Goal: Information Seeking & Learning: Learn about a topic

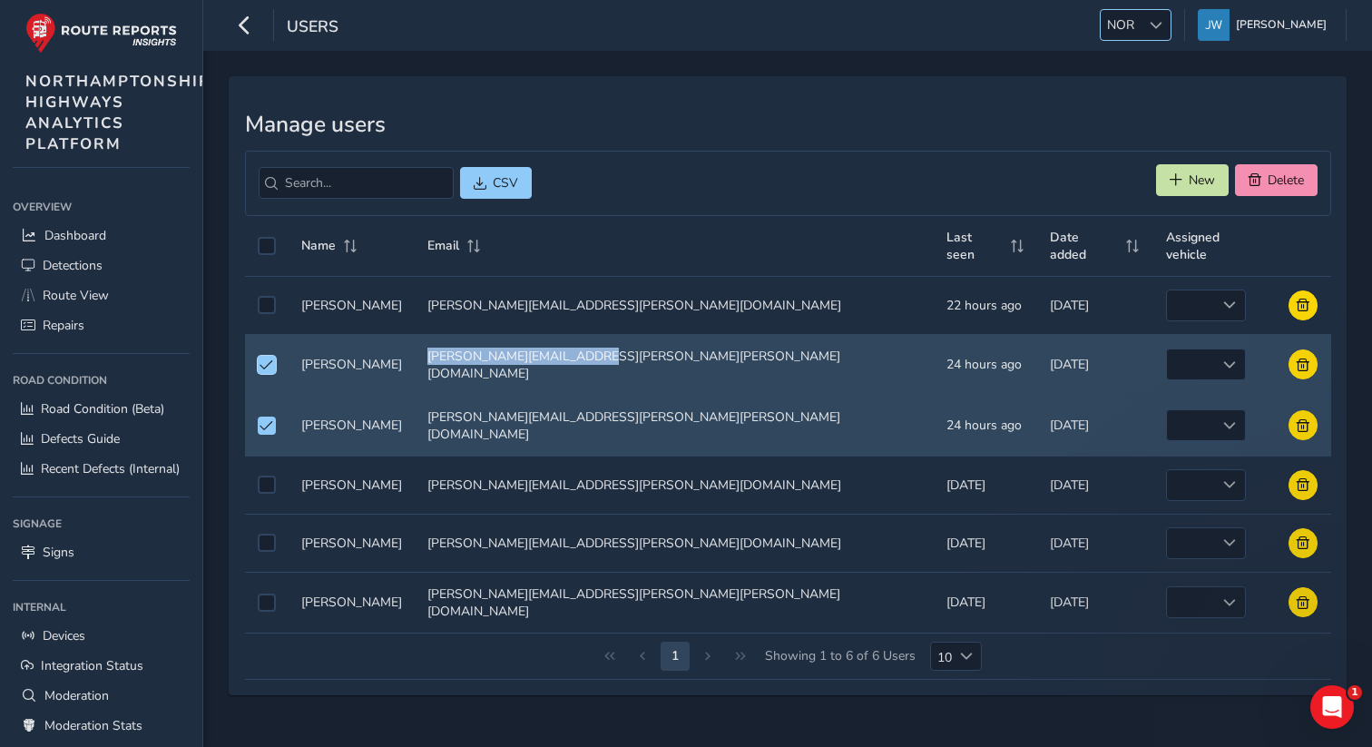
click at [1157, 31] on div at bounding box center [1156, 25] width 30 height 30
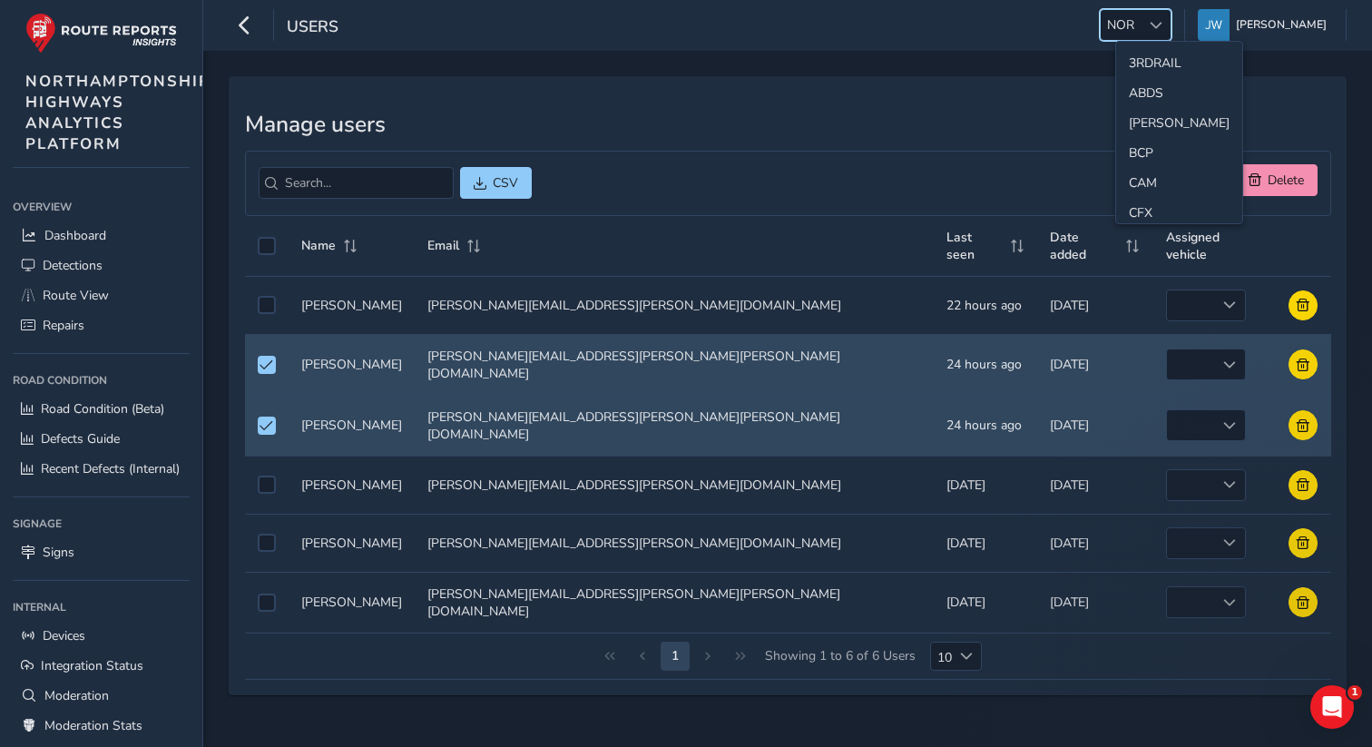
scroll to position [454, 0]
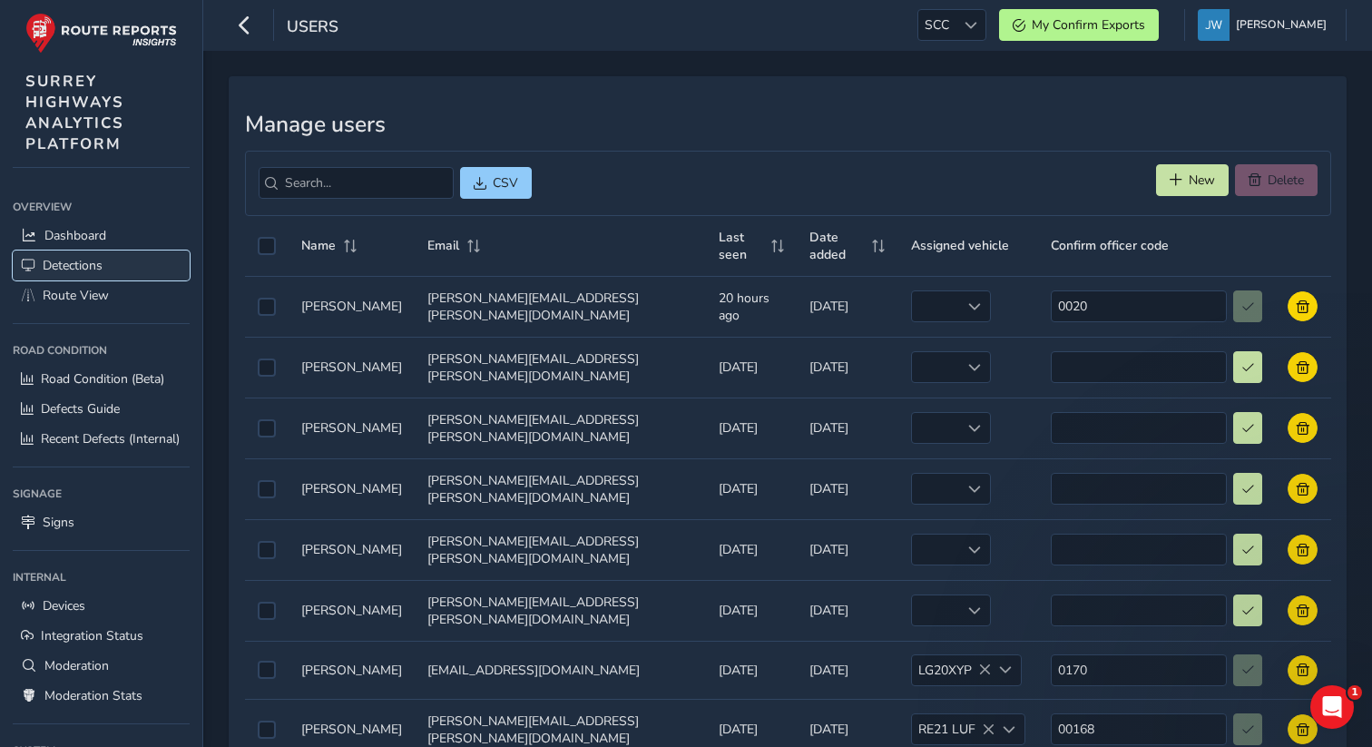
click at [83, 268] on span "Detections" at bounding box center [73, 265] width 60 height 17
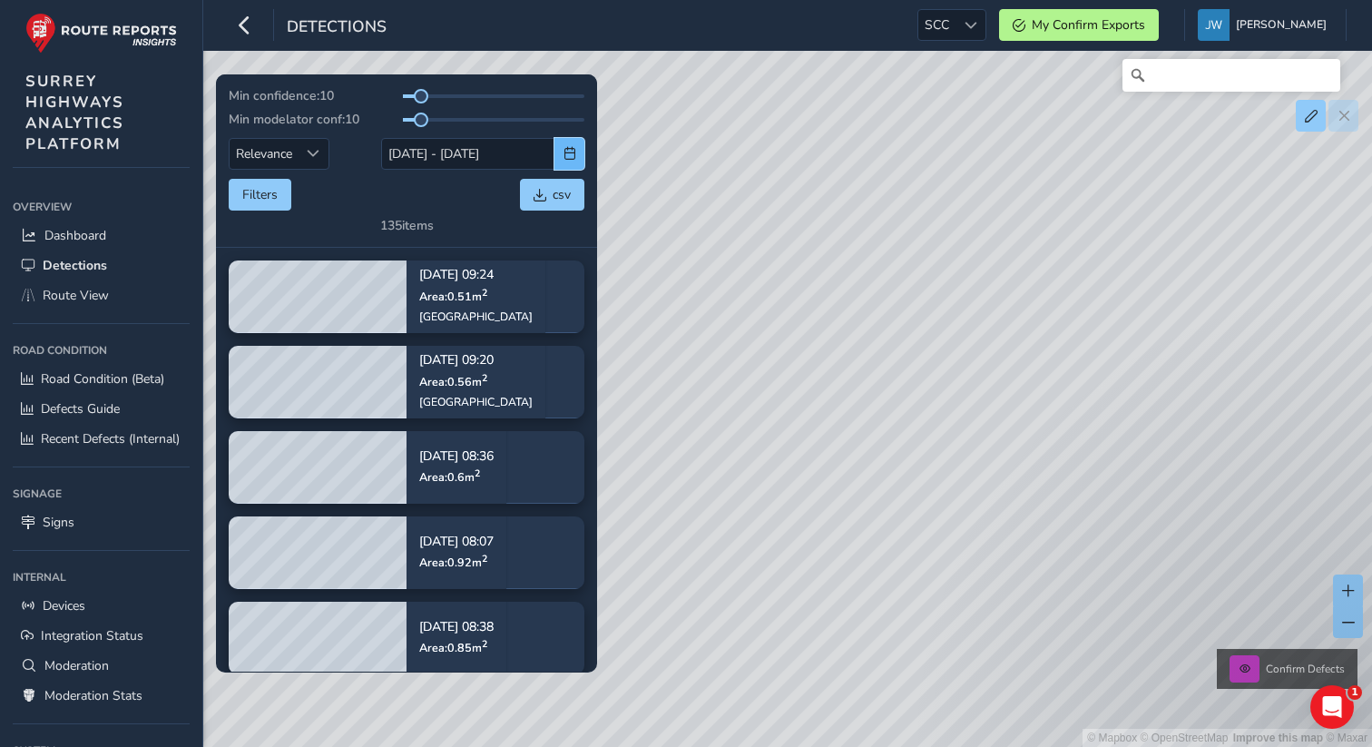
click at [572, 155] on span "button" at bounding box center [570, 153] width 13 height 13
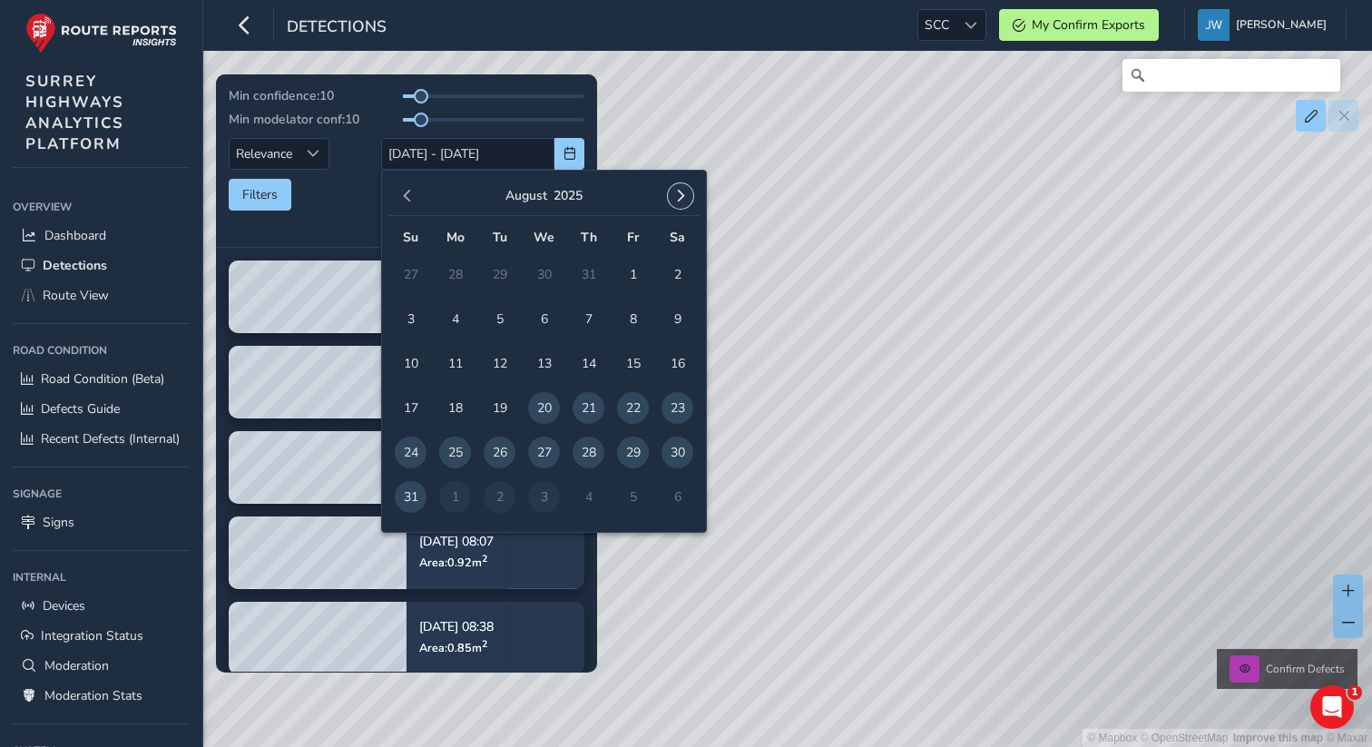
click at [688, 197] on button "button" at bounding box center [680, 195] width 25 height 25
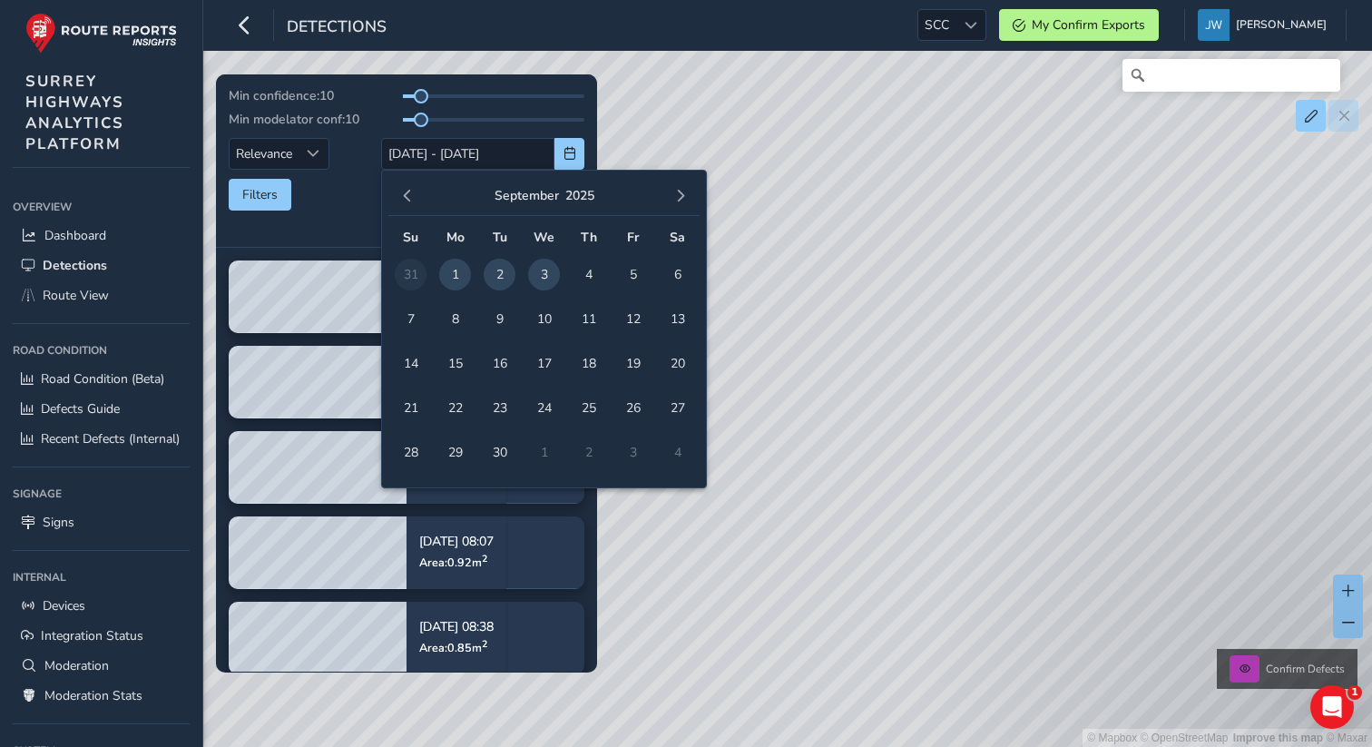
click at [544, 276] on span "3" at bounding box center [544, 275] width 32 height 32
type input "03/09/2025"
click at [544, 276] on span "3" at bounding box center [544, 275] width 32 height 32
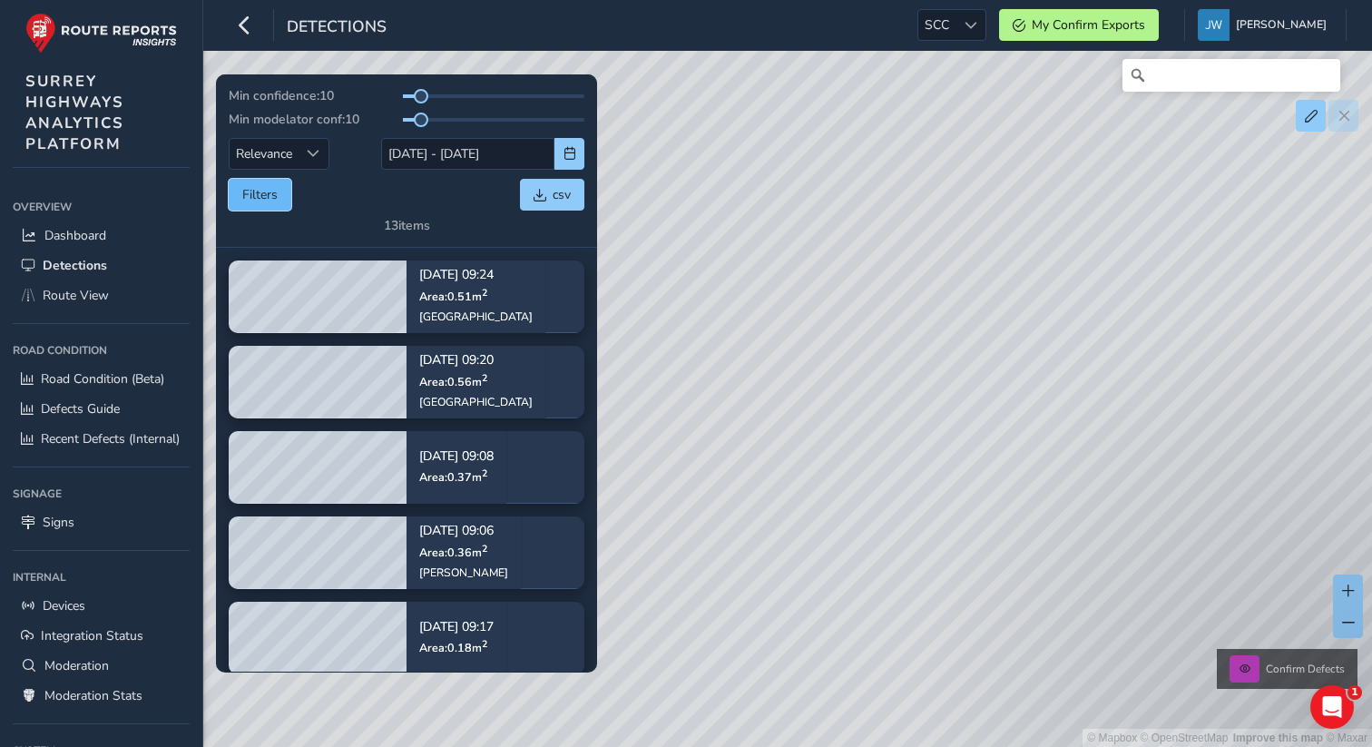
click at [266, 200] on button "Filters" at bounding box center [260, 195] width 63 height 32
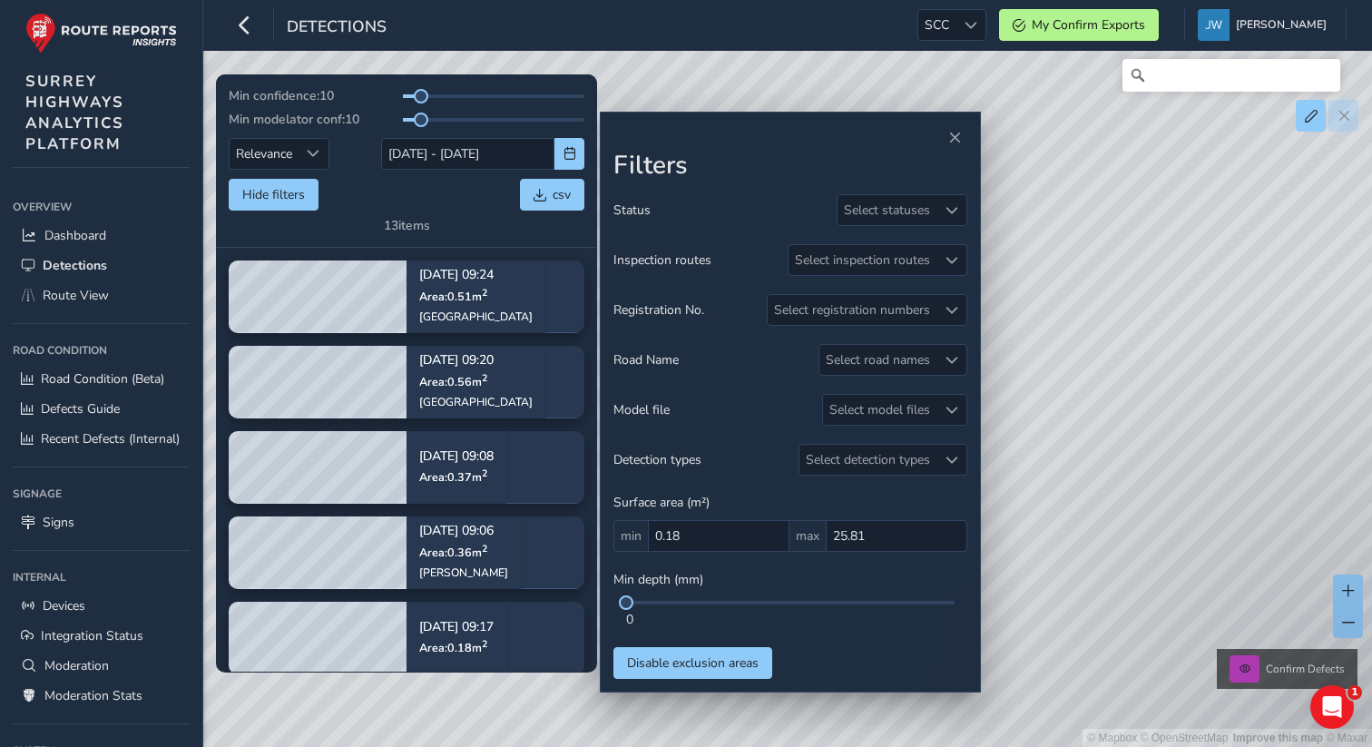
click at [368, 192] on div "Hide filters csv" at bounding box center [407, 195] width 356 height 32
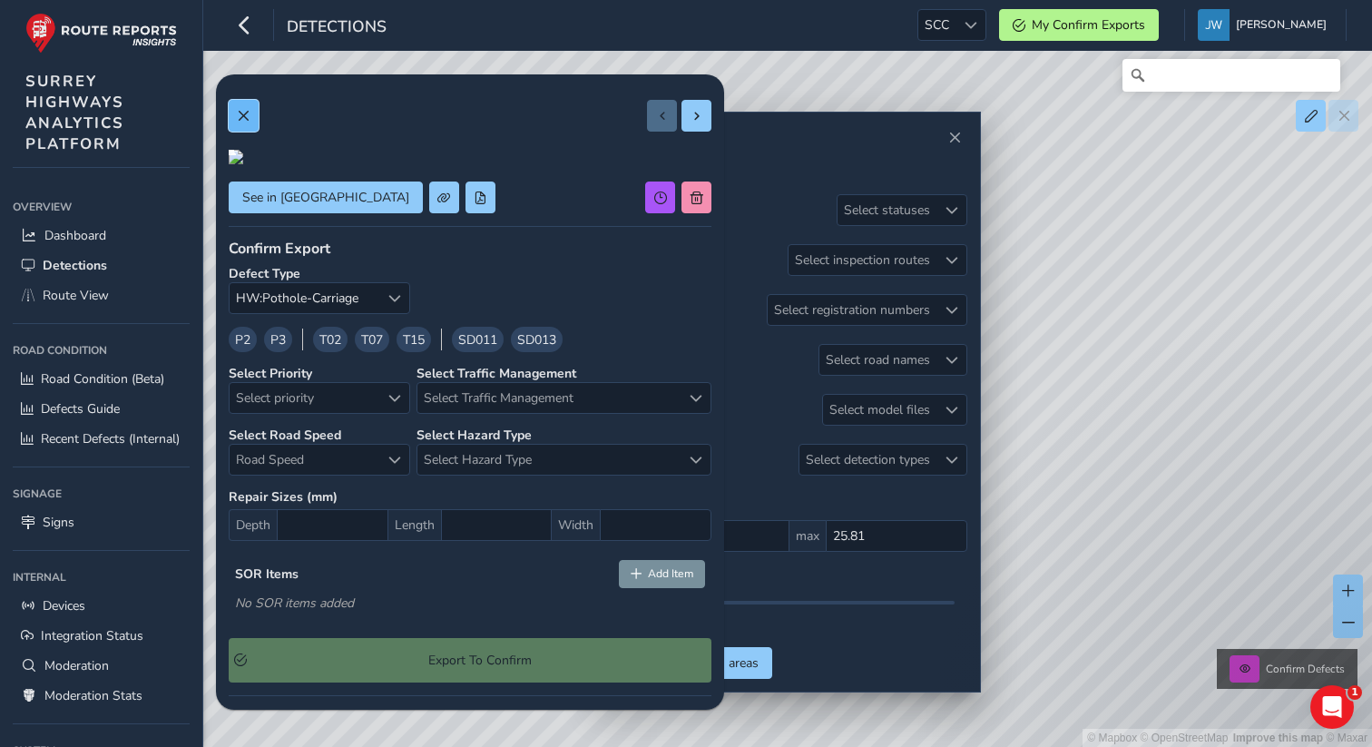
click at [241, 118] on span at bounding box center [243, 116] width 13 height 13
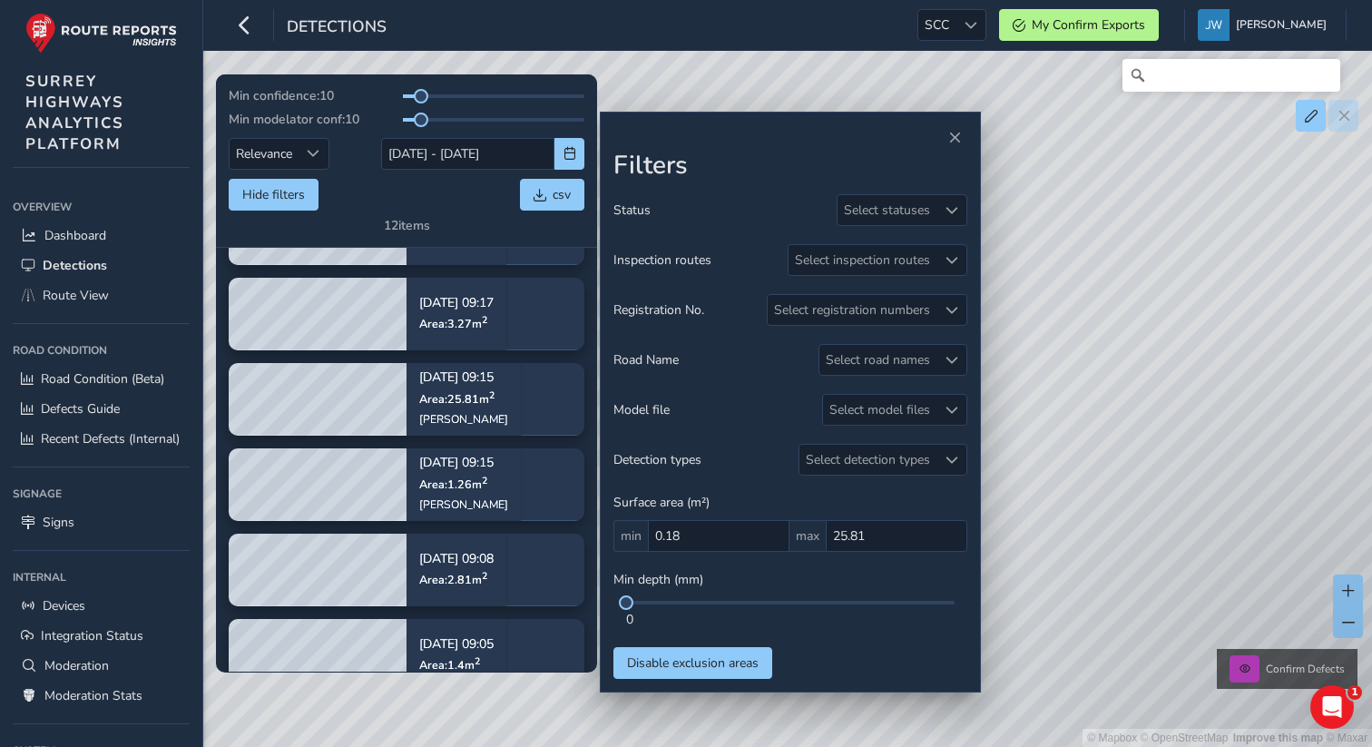
scroll to position [549, 0]
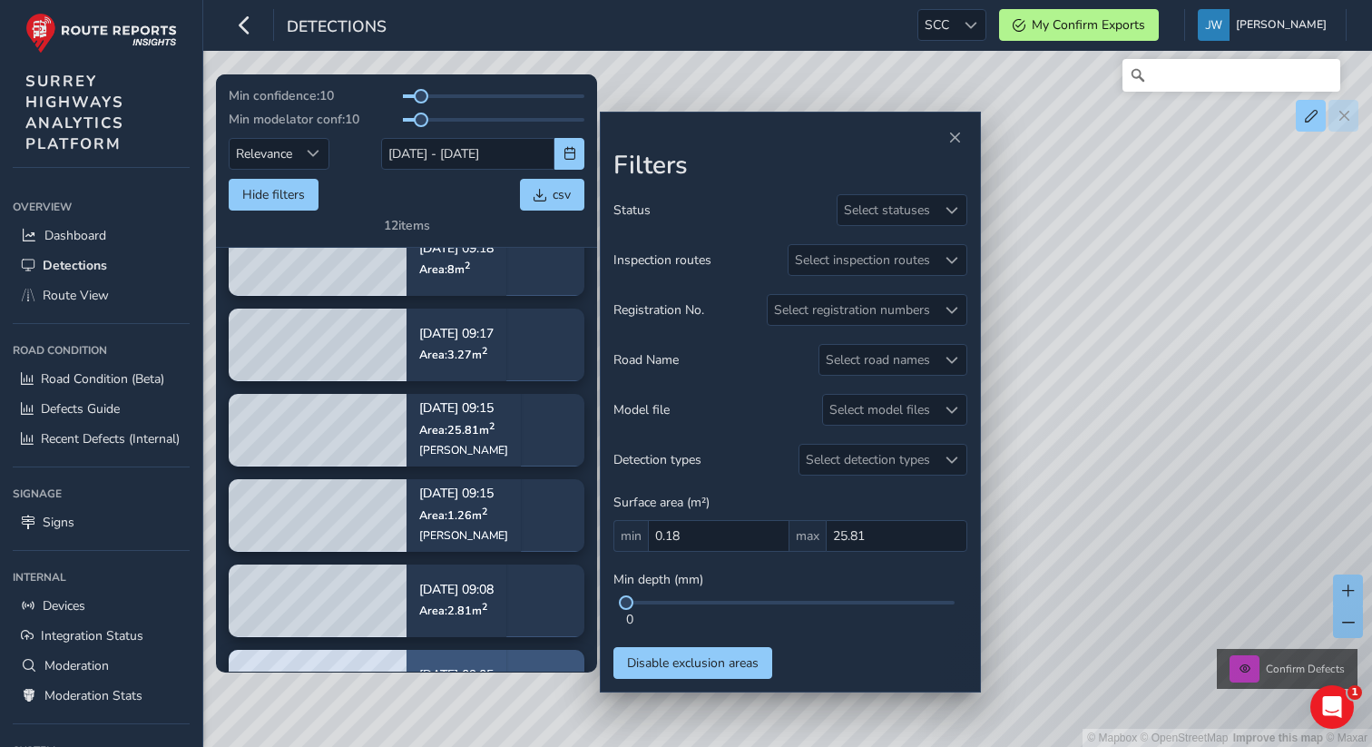
click at [448, 662] on div "Sep 03, 09:05 Area: 1.4 m 2" at bounding box center [456, 685] width 74 height 59
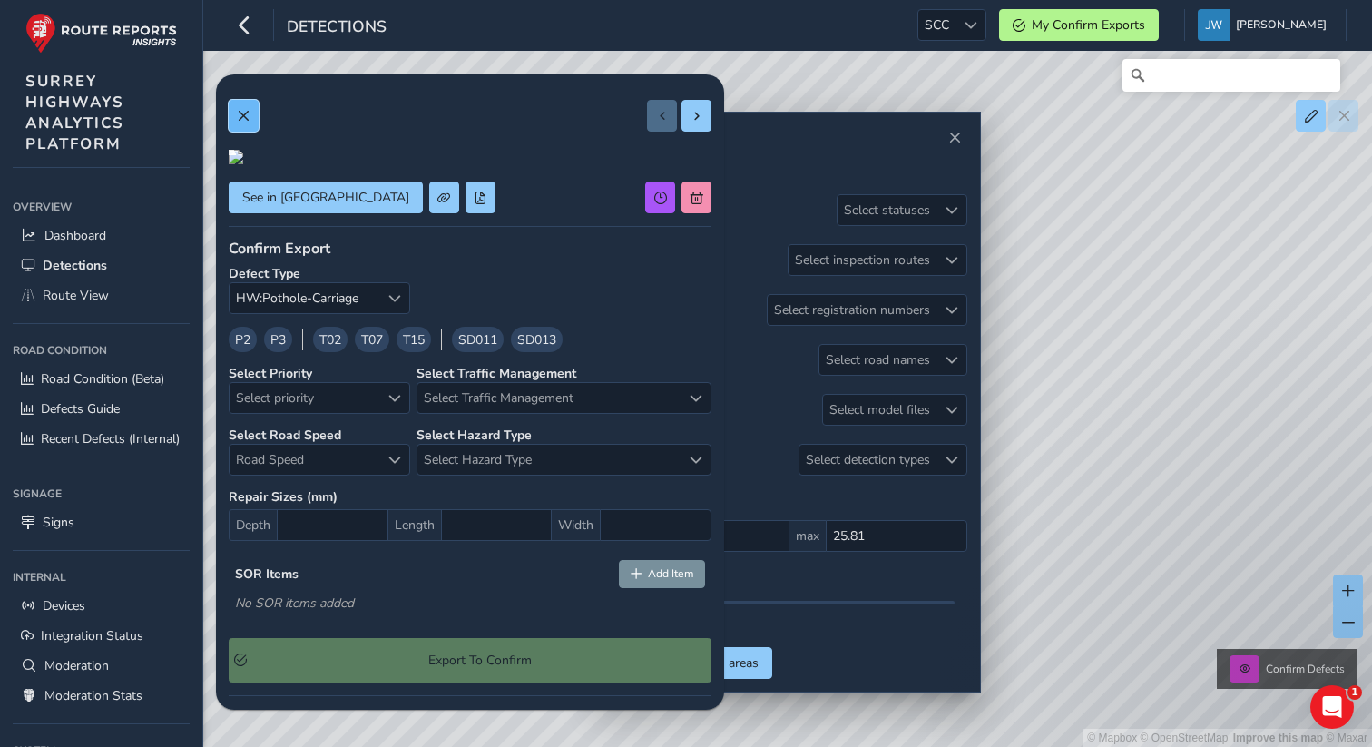
click at [237, 115] on span at bounding box center [243, 116] width 13 height 13
click at [246, 115] on span at bounding box center [243, 116] width 13 height 13
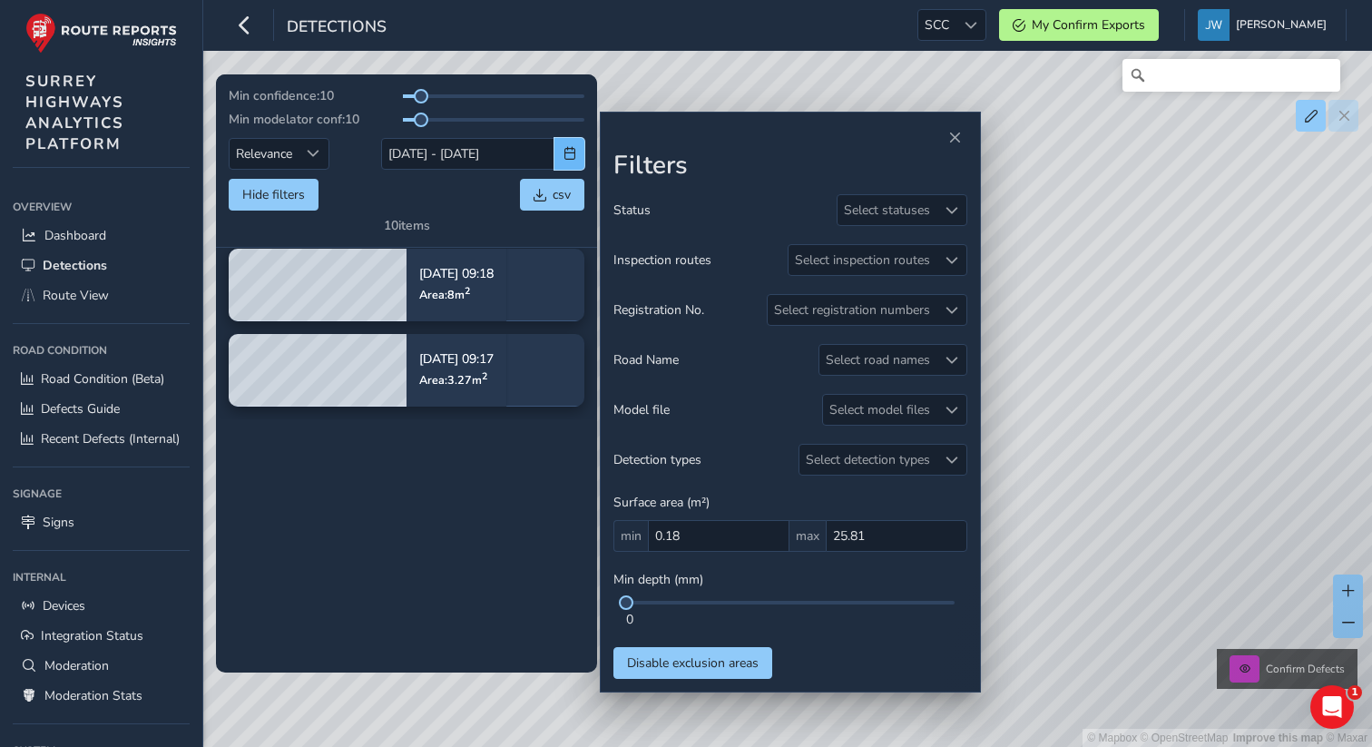
click at [565, 152] on span "button" at bounding box center [570, 153] width 13 height 13
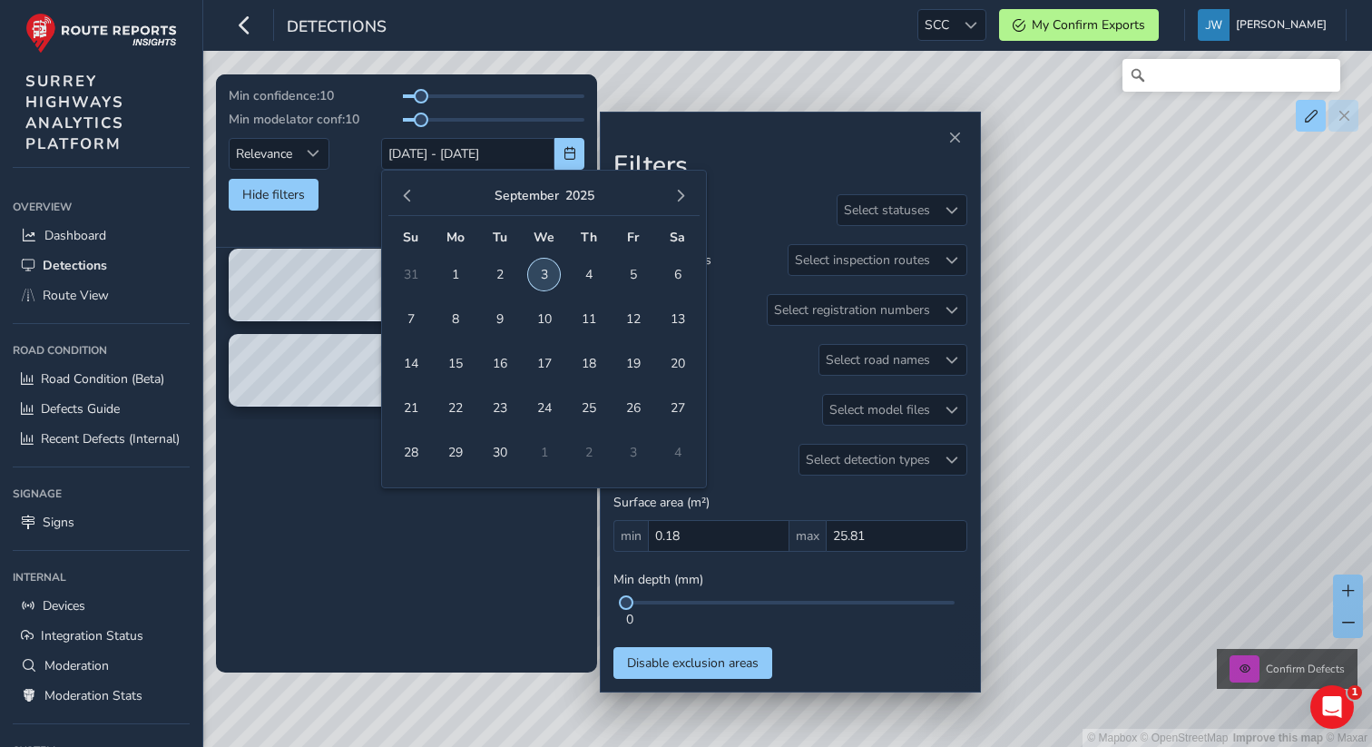
click at [544, 274] on span "3" at bounding box center [544, 275] width 32 height 32
click at [547, 274] on span "3" at bounding box center [544, 275] width 32 height 32
type input "[DATE] - [DATE]"
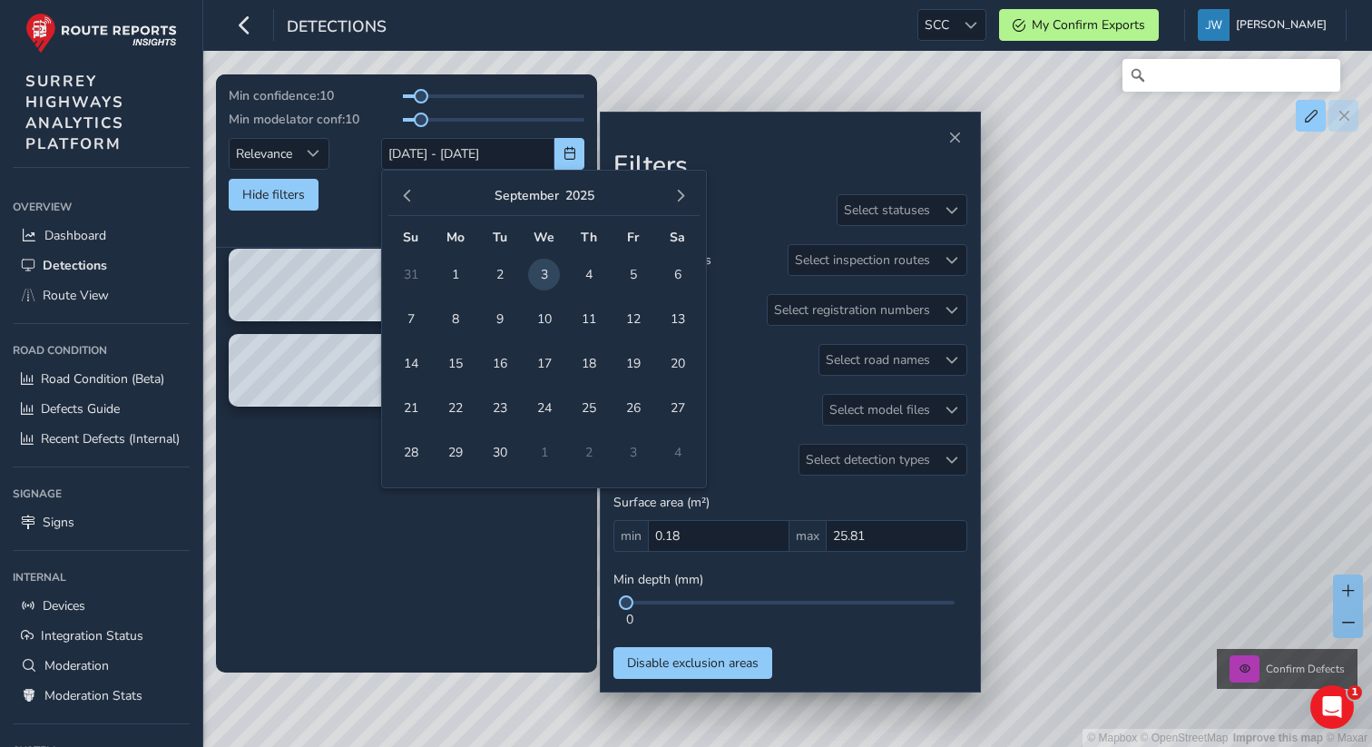
click at [298, 518] on table "Sep 03, 09:20 Area: 0.56 m 2 New Road Sep 03, 09:08 Area: 0.37 m 2 Sep 03, 09:0…" at bounding box center [406, 196] width 381 height 944
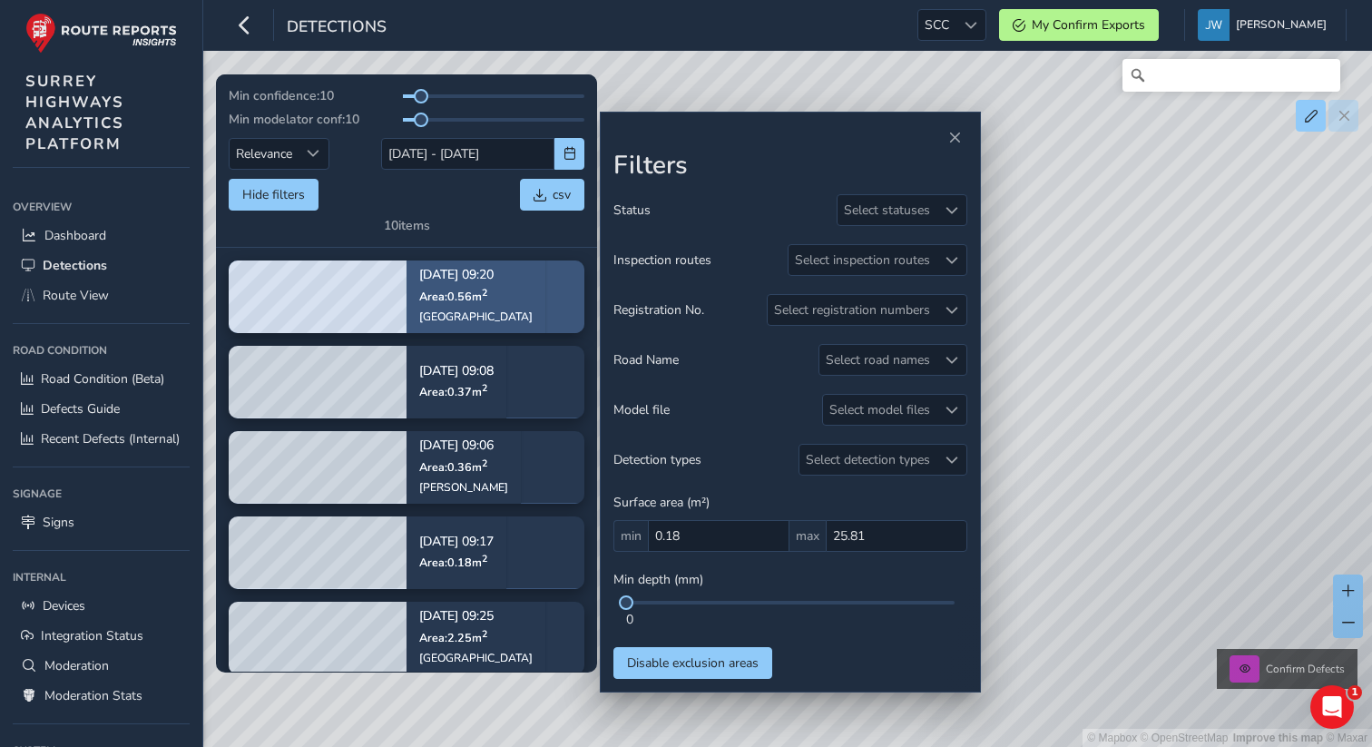
click at [457, 327] on div "Sep 03, 09:20 Area: 0.56 m 2 New Road" at bounding box center [475, 297] width 113 height 80
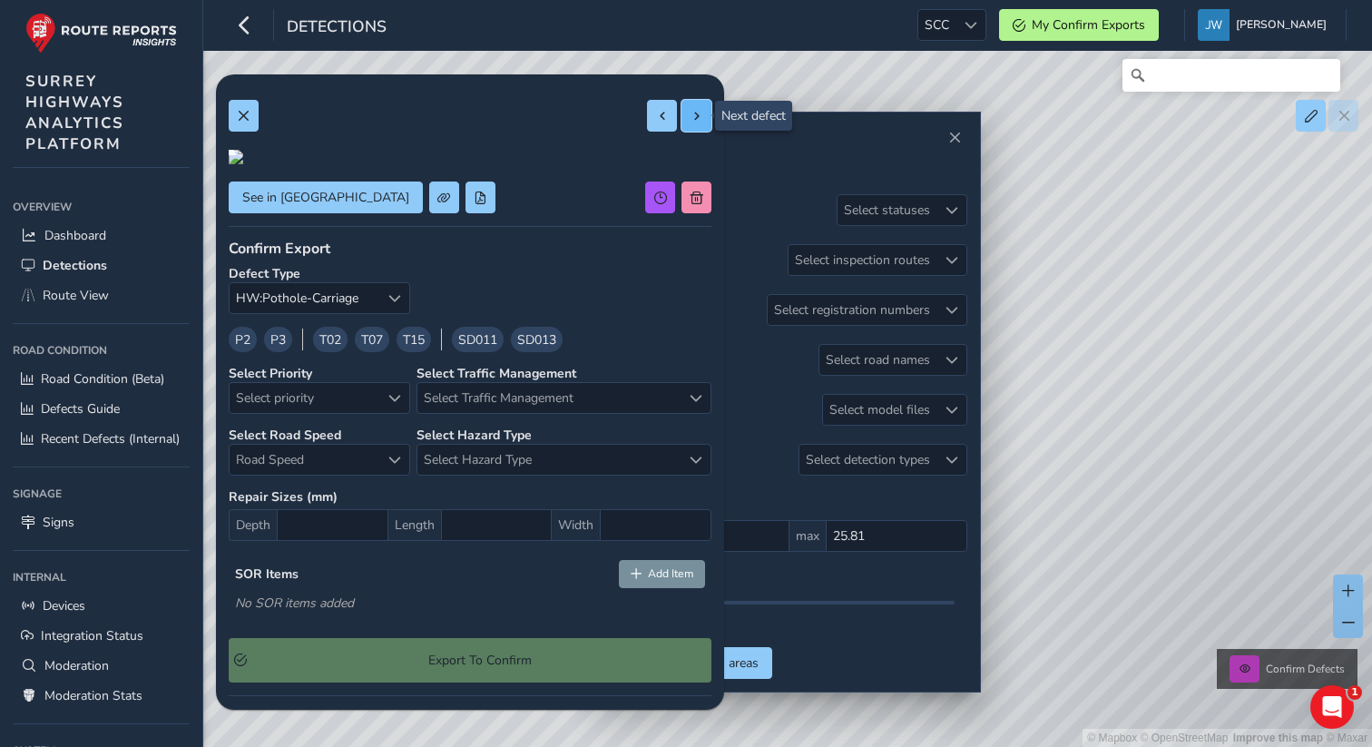
click at [694, 123] on button at bounding box center [697, 116] width 30 height 32
click at [694, 123] on div at bounding box center [679, 116] width 64 height 32
click at [663, 119] on span at bounding box center [662, 116] width 13 height 13
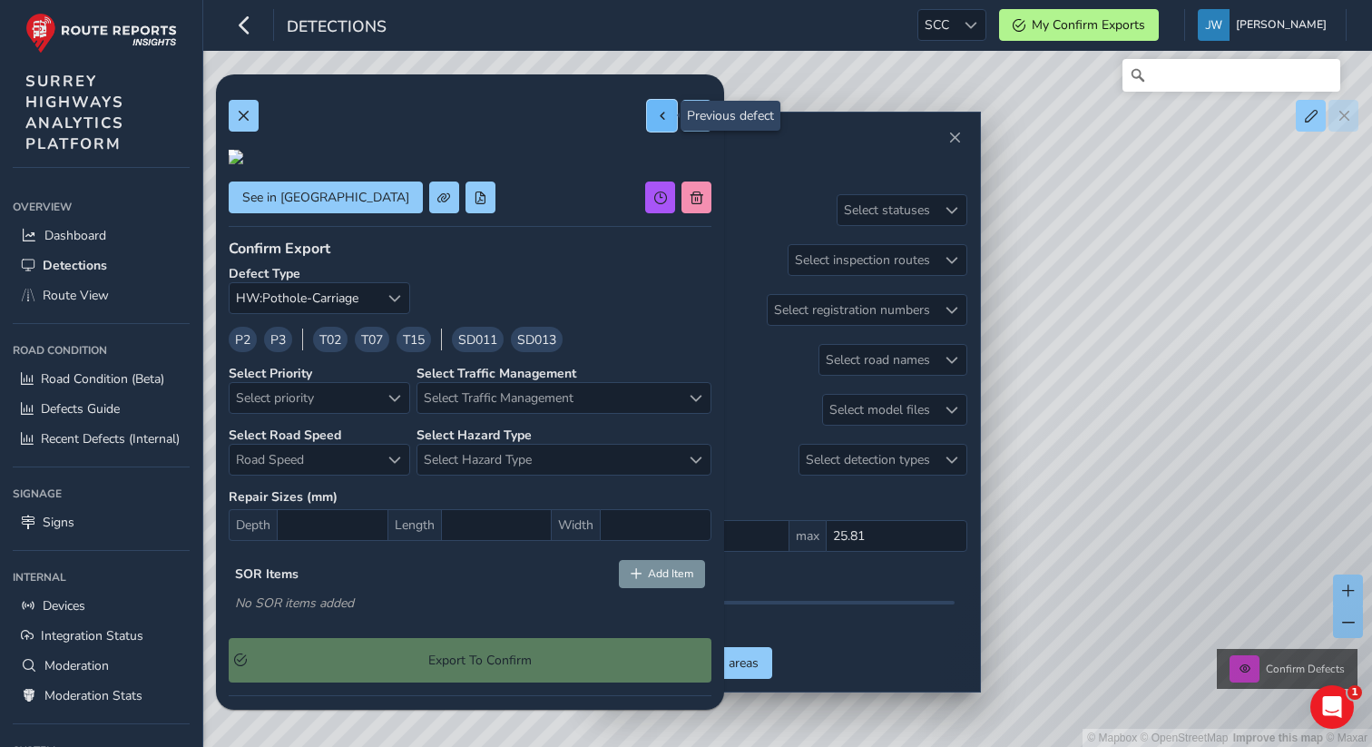
click at [663, 119] on span at bounding box center [662, 116] width 13 height 13
click at [663, 120] on span at bounding box center [662, 116] width 13 height 13
click at [663, 119] on span at bounding box center [662, 116] width 13 height 13
click at [252, 124] on button at bounding box center [244, 116] width 30 height 32
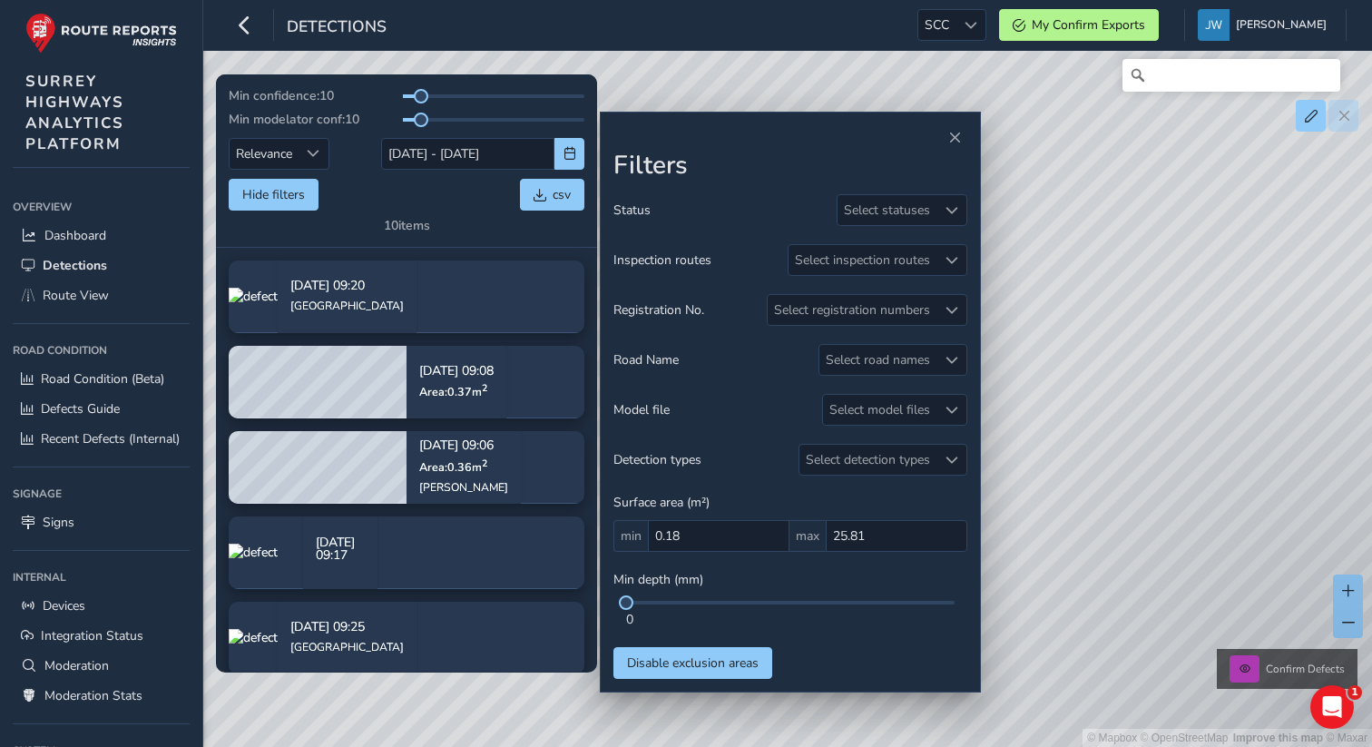
type input "0.36"
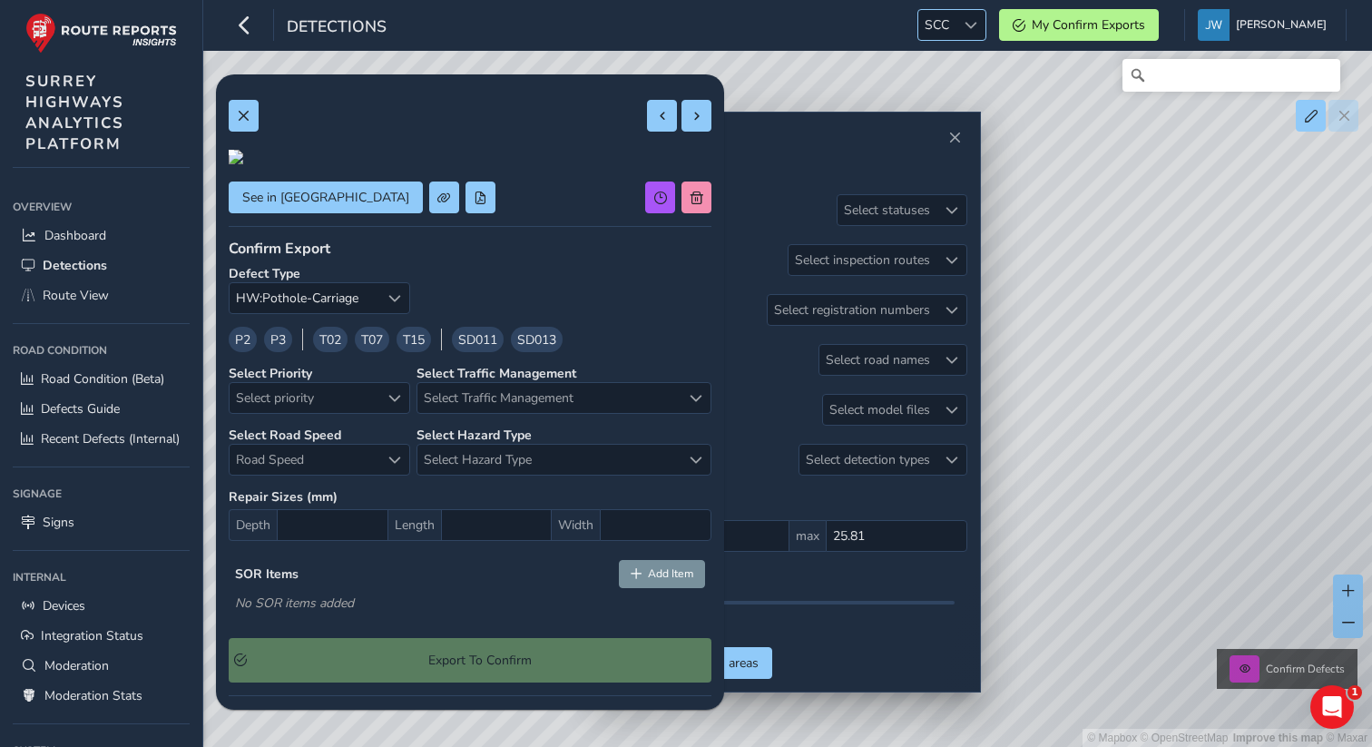
click at [977, 23] on div at bounding box center [971, 25] width 30 height 30
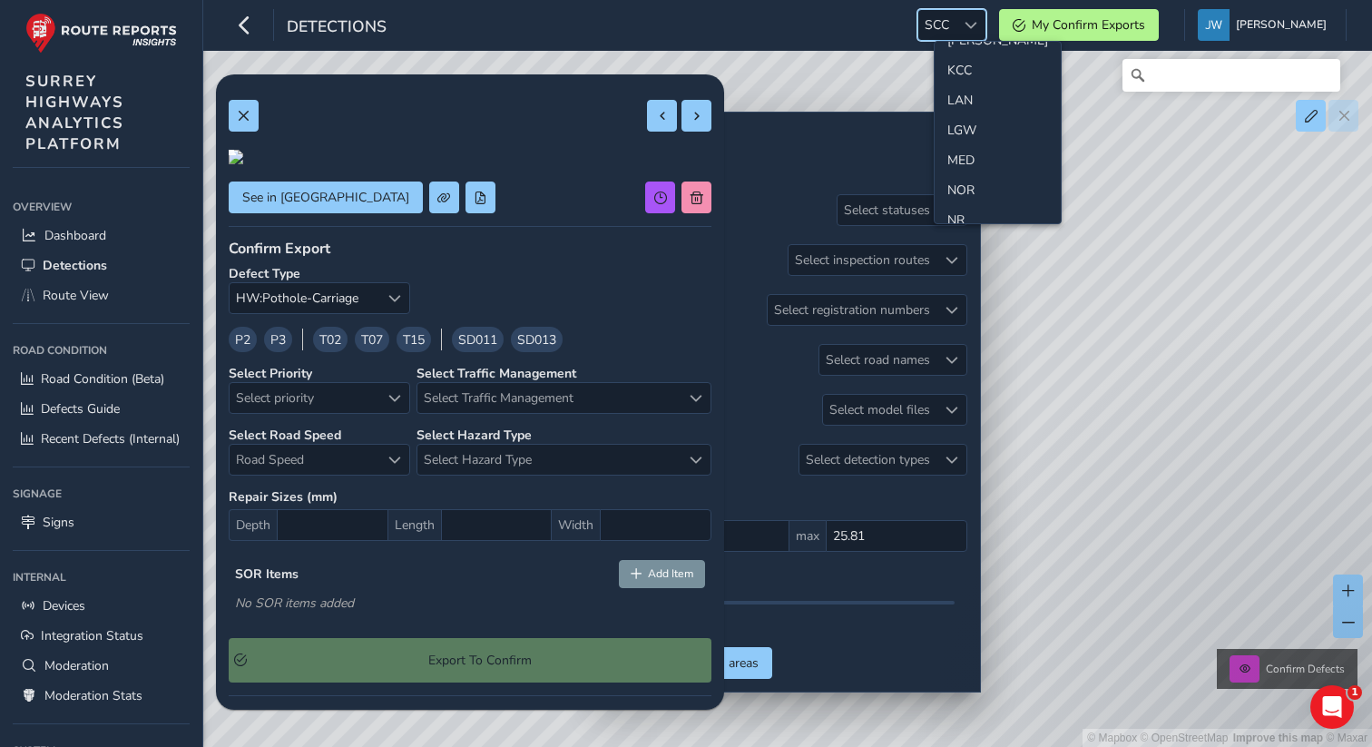
scroll to position [470, 0]
click at [965, 156] on li "MED" at bounding box center [998, 162] width 126 height 30
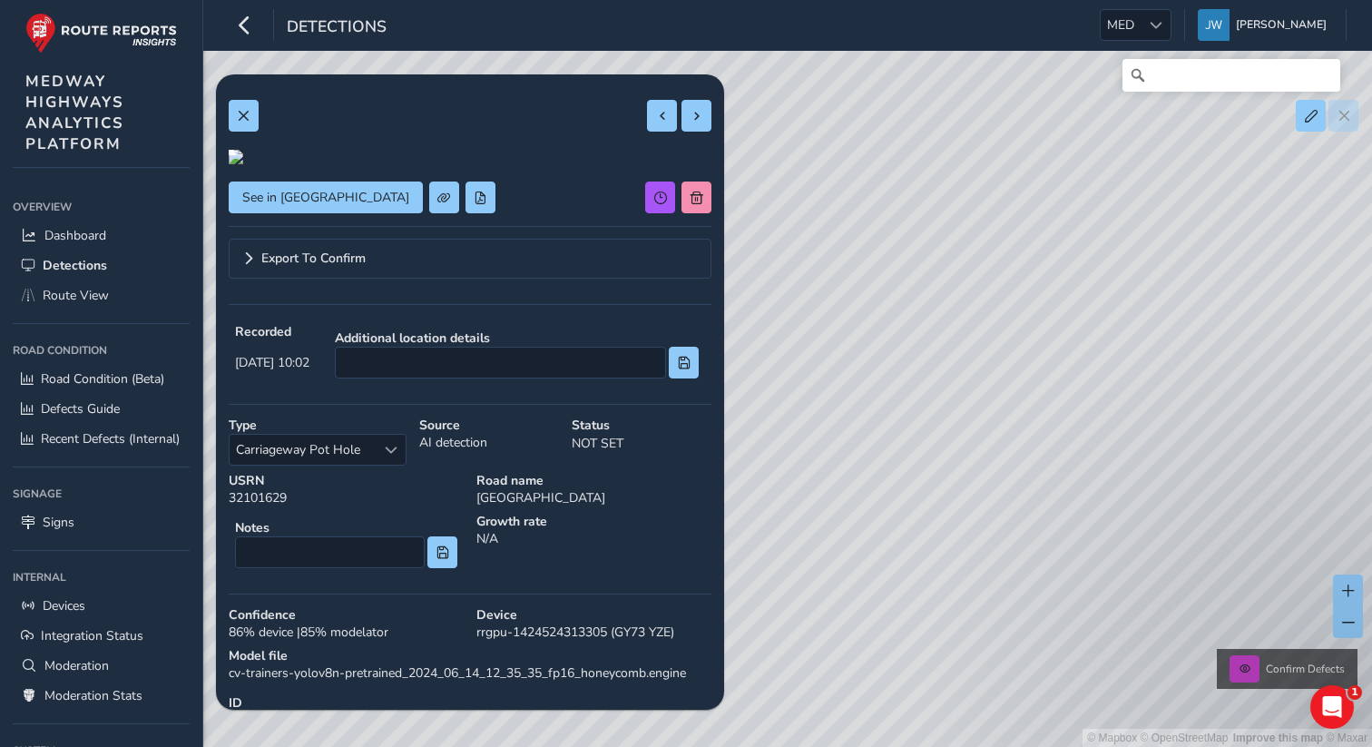
click at [695, 134] on div "See in Route View Export To Confirm Recorded Sep 02 2025, 10:02 Additional loca…" at bounding box center [470, 444] width 483 height 714
click at [698, 113] on span at bounding box center [697, 116] width 13 height 13
click at [1171, 35] on div at bounding box center [1156, 25] width 30 height 30
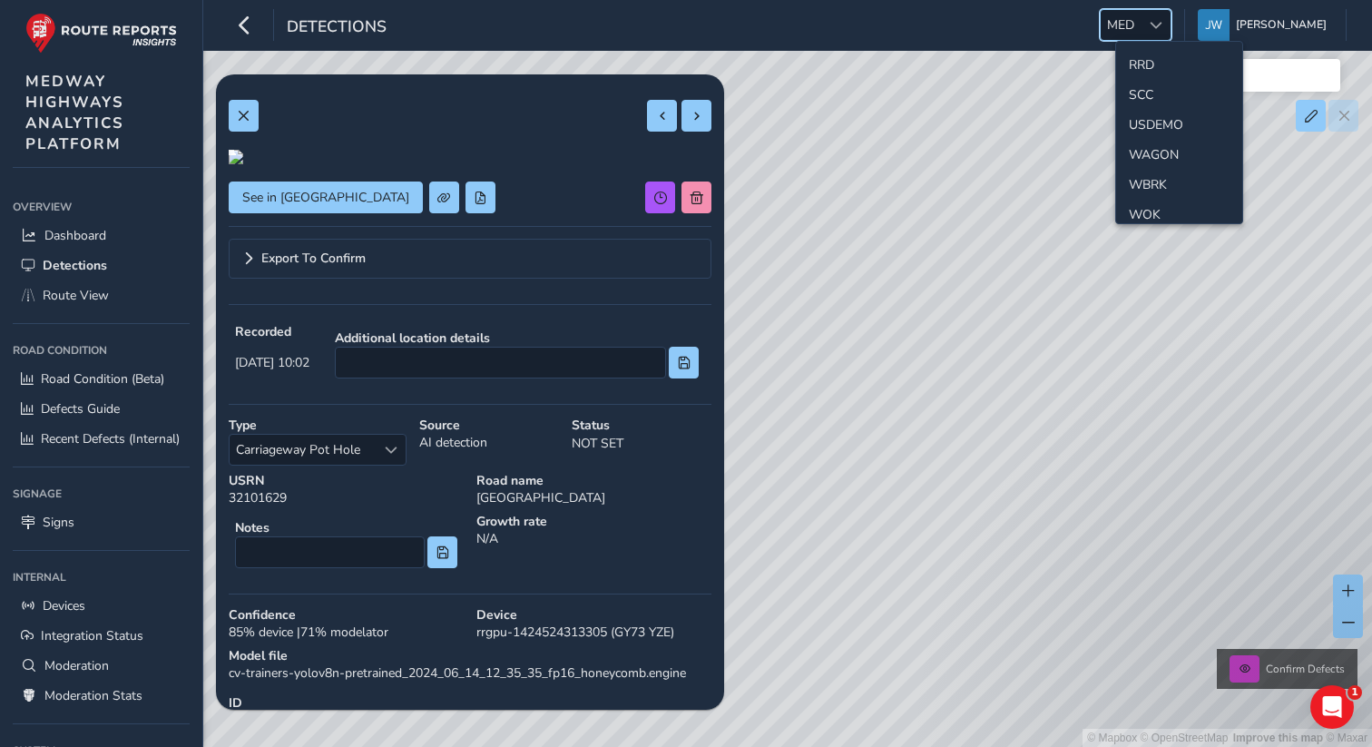
scroll to position [880, 0]
click at [1148, 87] on li "SCC" at bounding box center [1180, 82] width 126 height 30
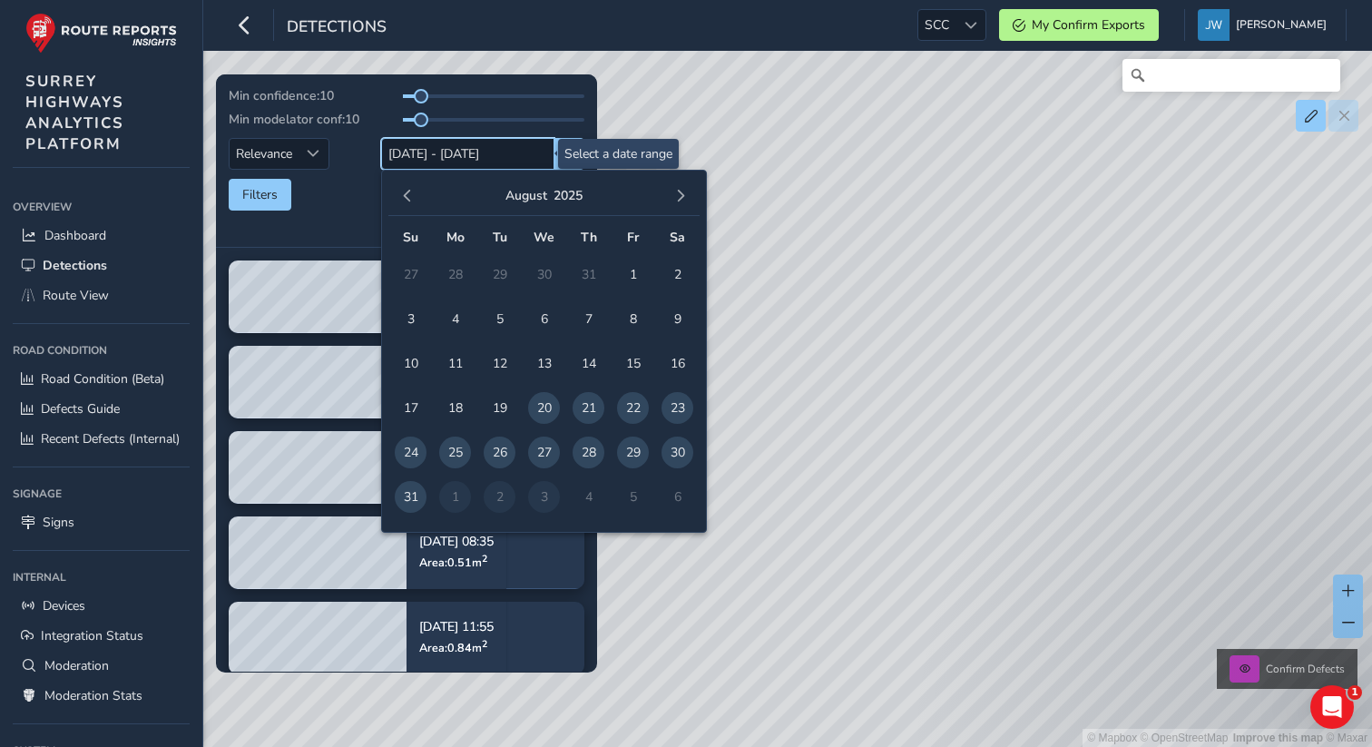
click at [473, 159] on input "[DATE] - [DATE]" at bounding box center [467, 154] width 173 height 32
click at [682, 196] on span "button" at bounding box center [680, 196] width 13 height 13
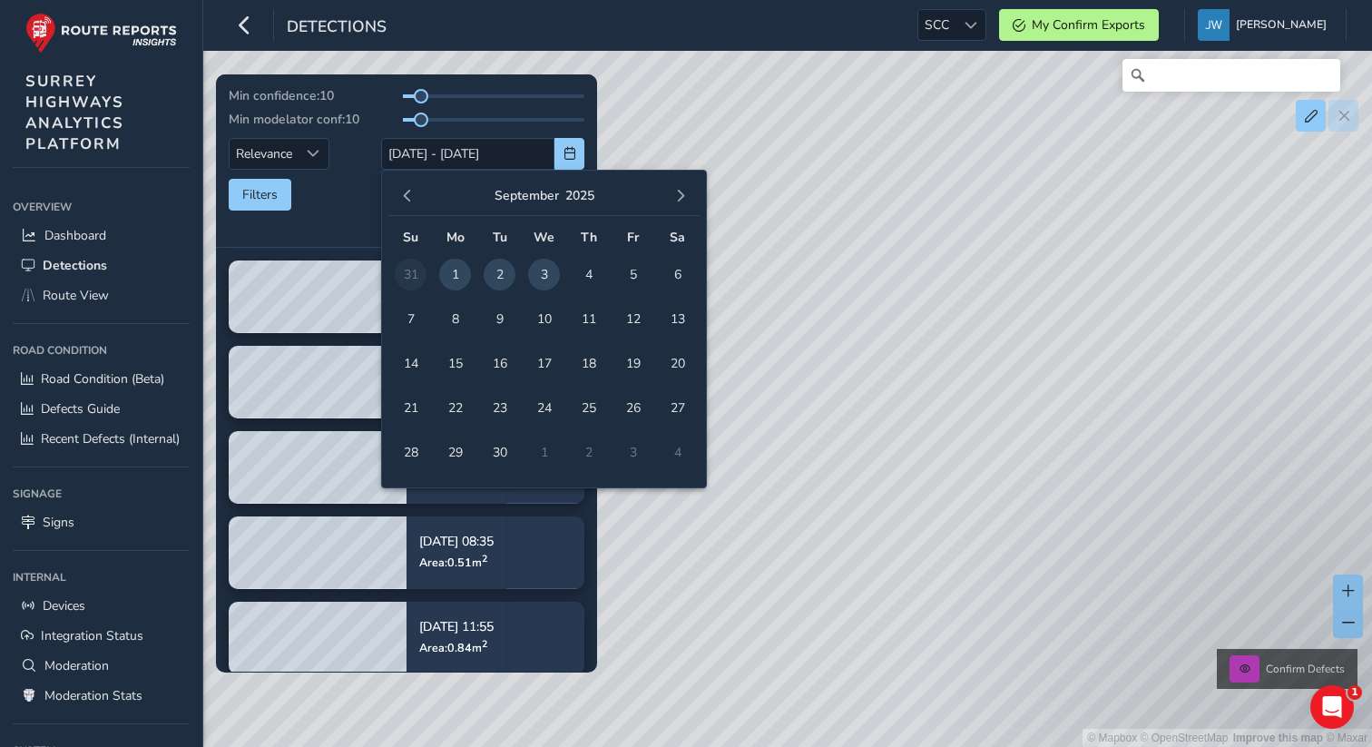
click at [548, 280] on span "3" at bounding box center [544, 275] width 32 height 32
type input "03/09/2025"
click at [548, 280] on span "3" at bounding box center [544, 275] width 32 height 32
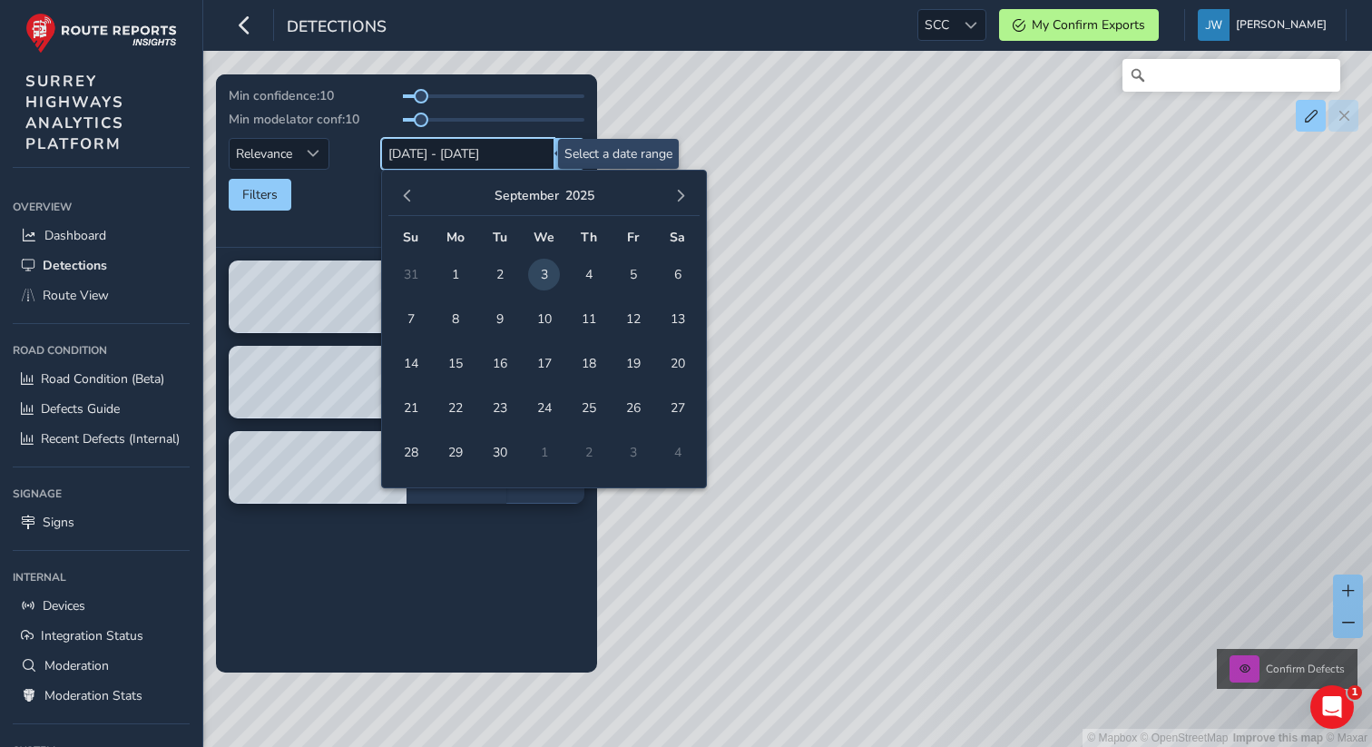
click at [536, 156] on input "[DATE] - [DATE]" at bounding box center [467, 154] width 173 height 32
click at [348, 198] on div "Filters csv" at bounding box center [407, 195] width 356 height 32
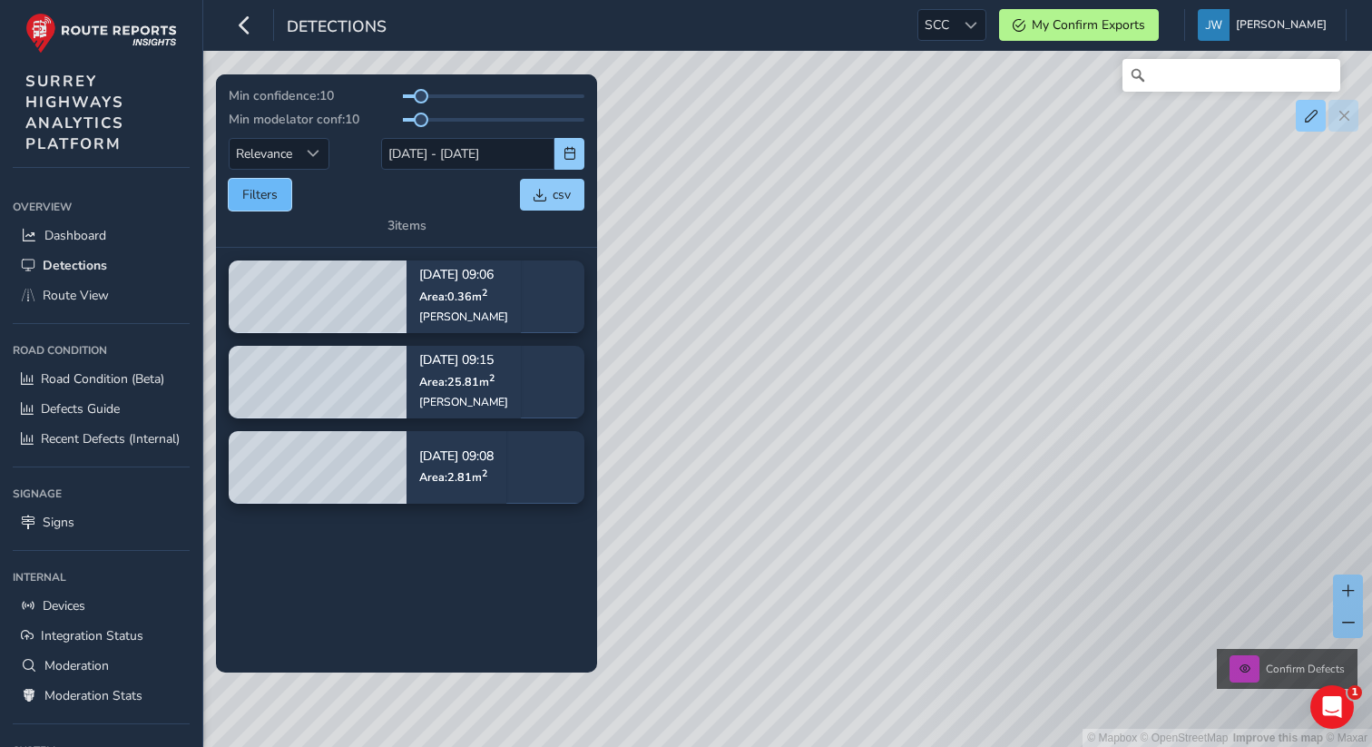
click at [273, 202] on button "Filters" at bounding box center [260, 195] width 63 height 32
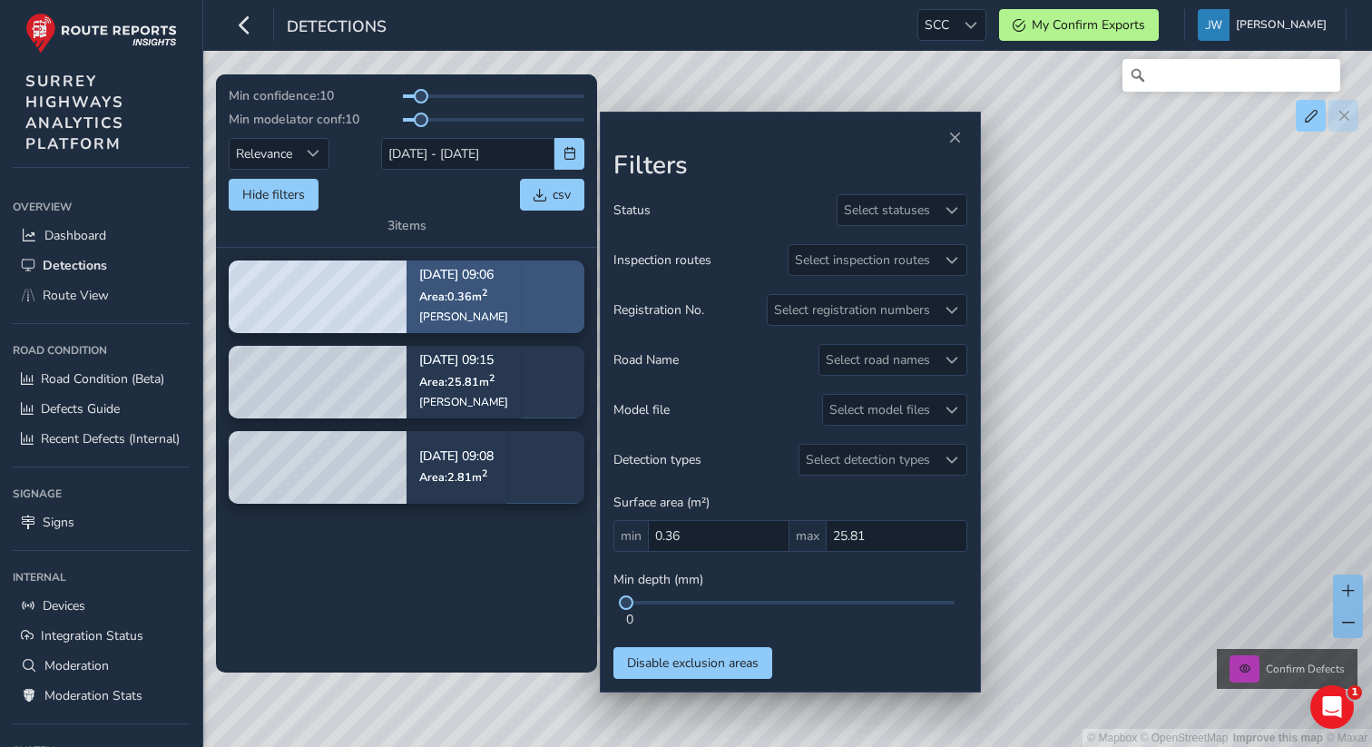
click at [479, 320] on div "Shere Lane" at bounding box center [463, 317] width 89 height 15
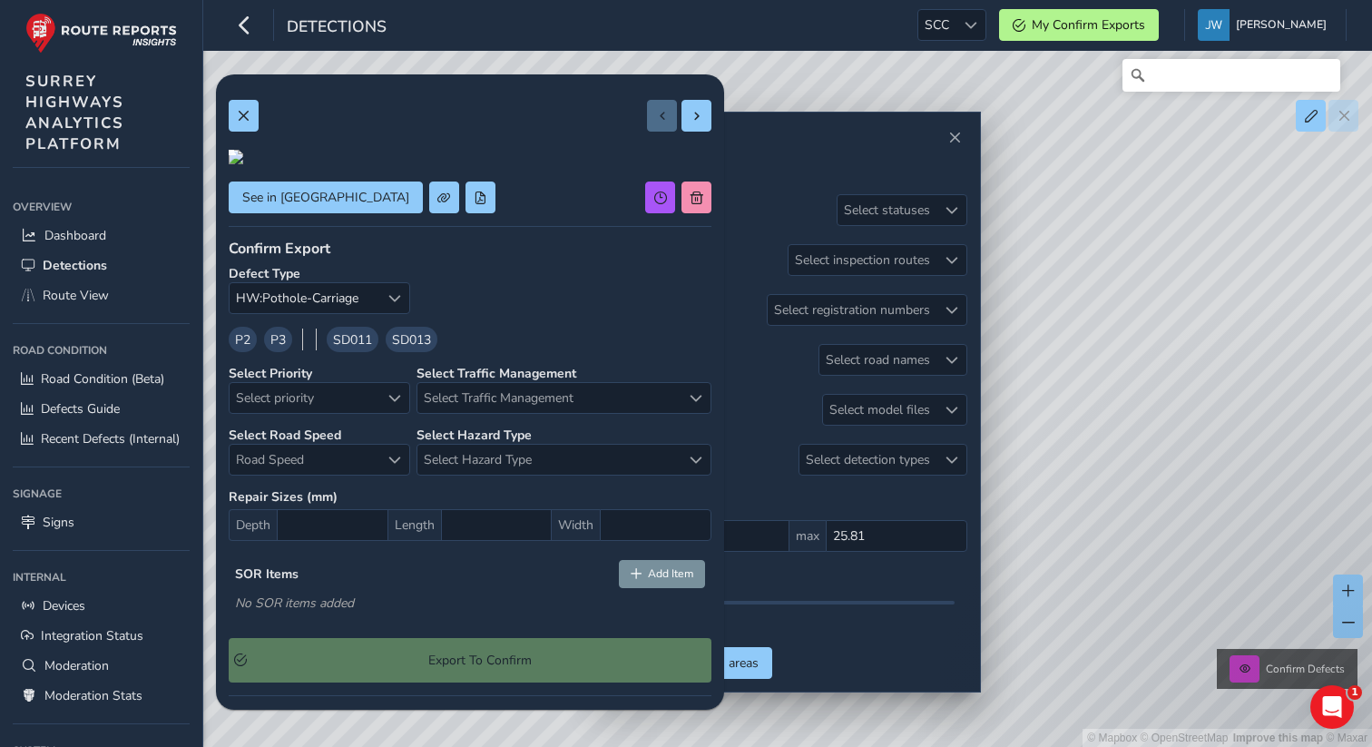
type input "2.81"
click at [243, 164] on div at bounding box center [236, 157] width 15 height 15
click at [565, 363] on img at bounding box center [224, 84] width 1743 height 980
click at [245, 117] on span at bounding box center [243, 116] width 13 height 13
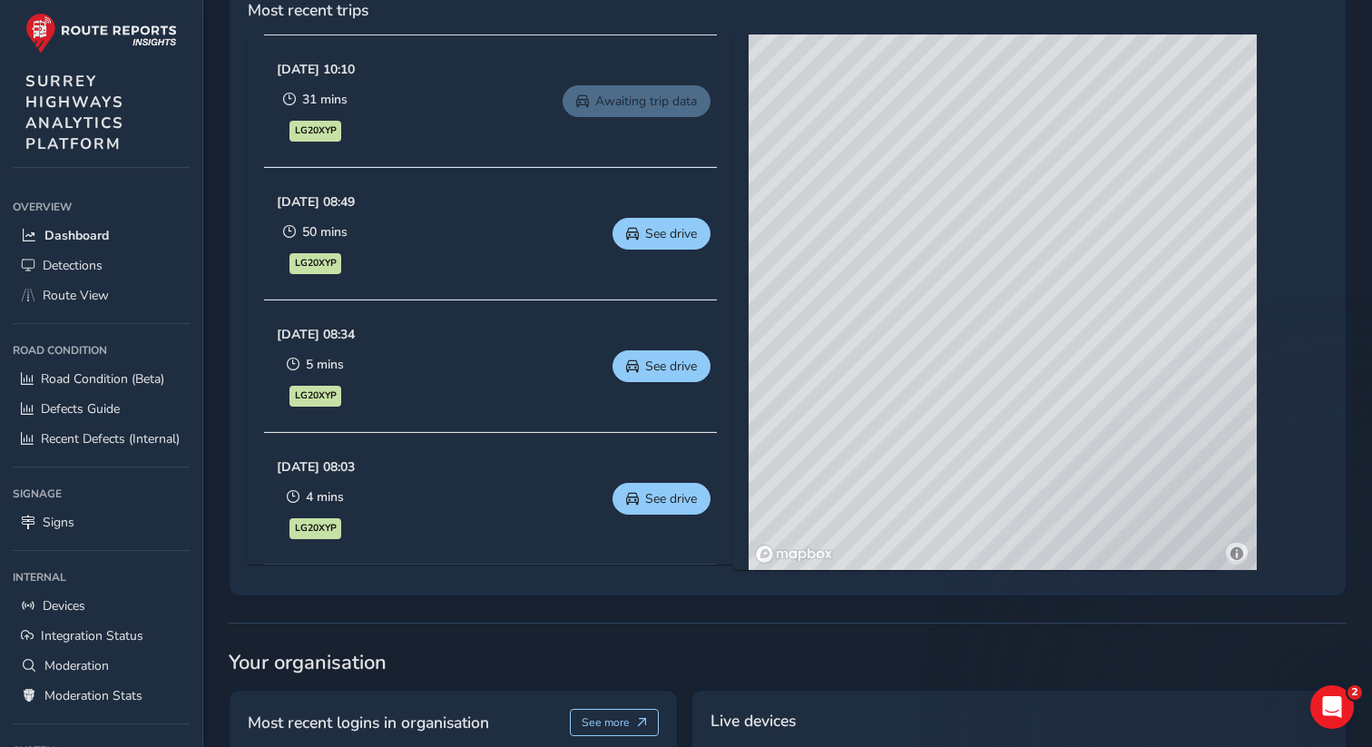
scroll to position [862, 0]
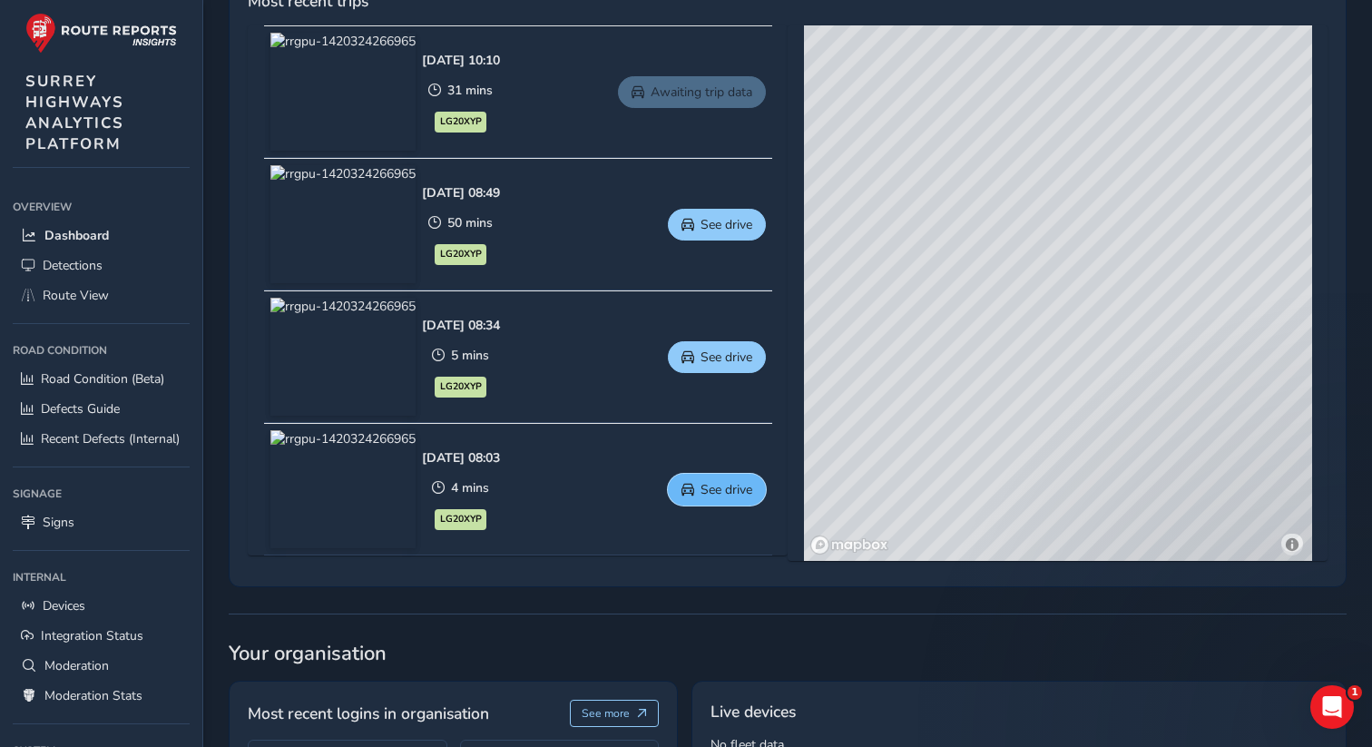
click at [710, 502] on button "See drive" at bounding box center [717, 490] width 98 height 32
click at [85, 261] on span "Detections" at bounding box center [73, 265] width 60 height 17
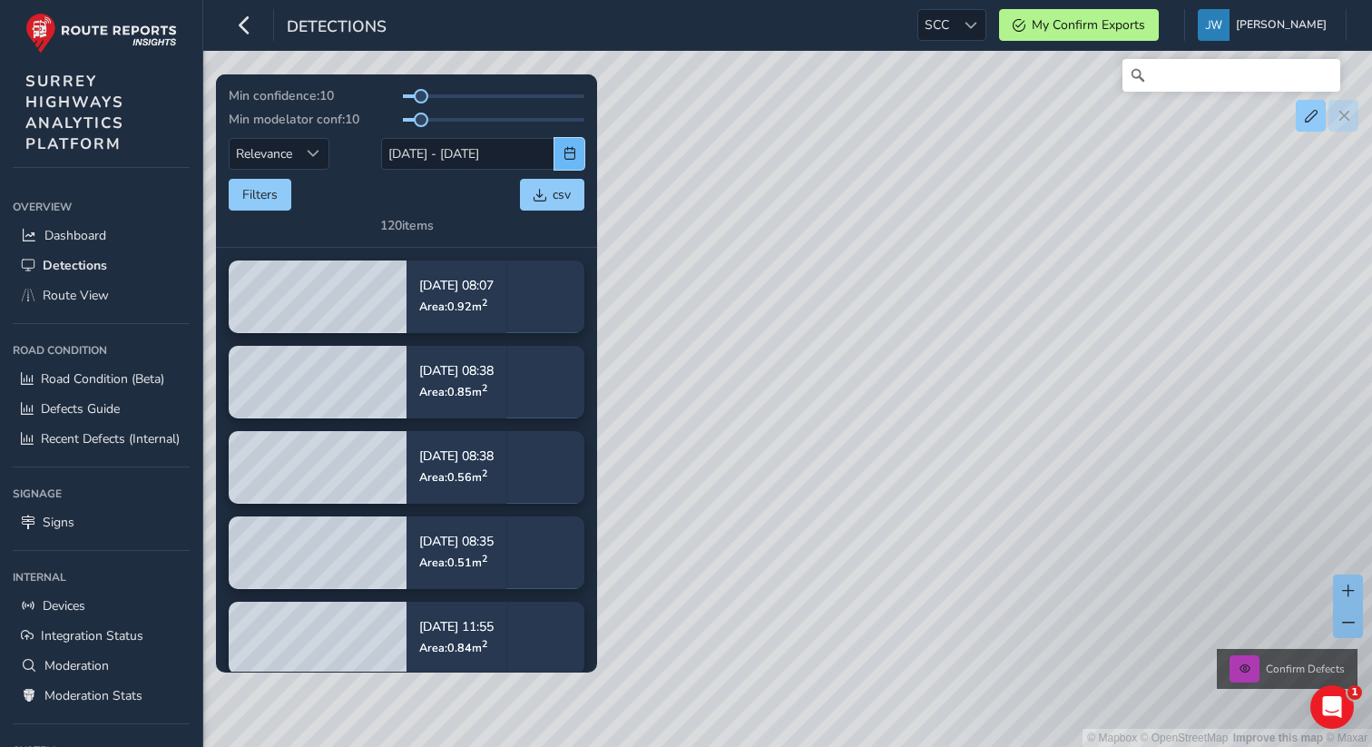
click at [566, 157] on span "button" at bounding box center [570, 153] width 13 height 13
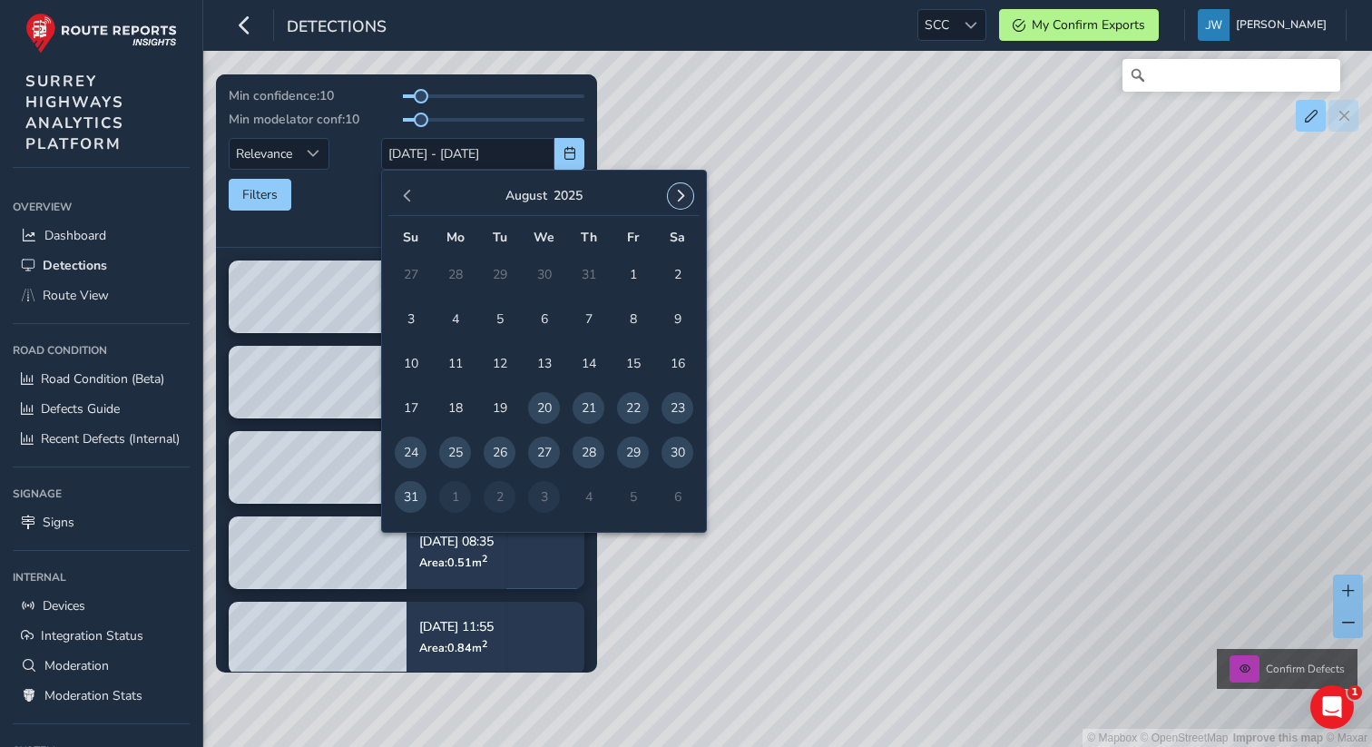
click at [686, 202] on span "button" at bounding box center [680, 196] width 13 height 13
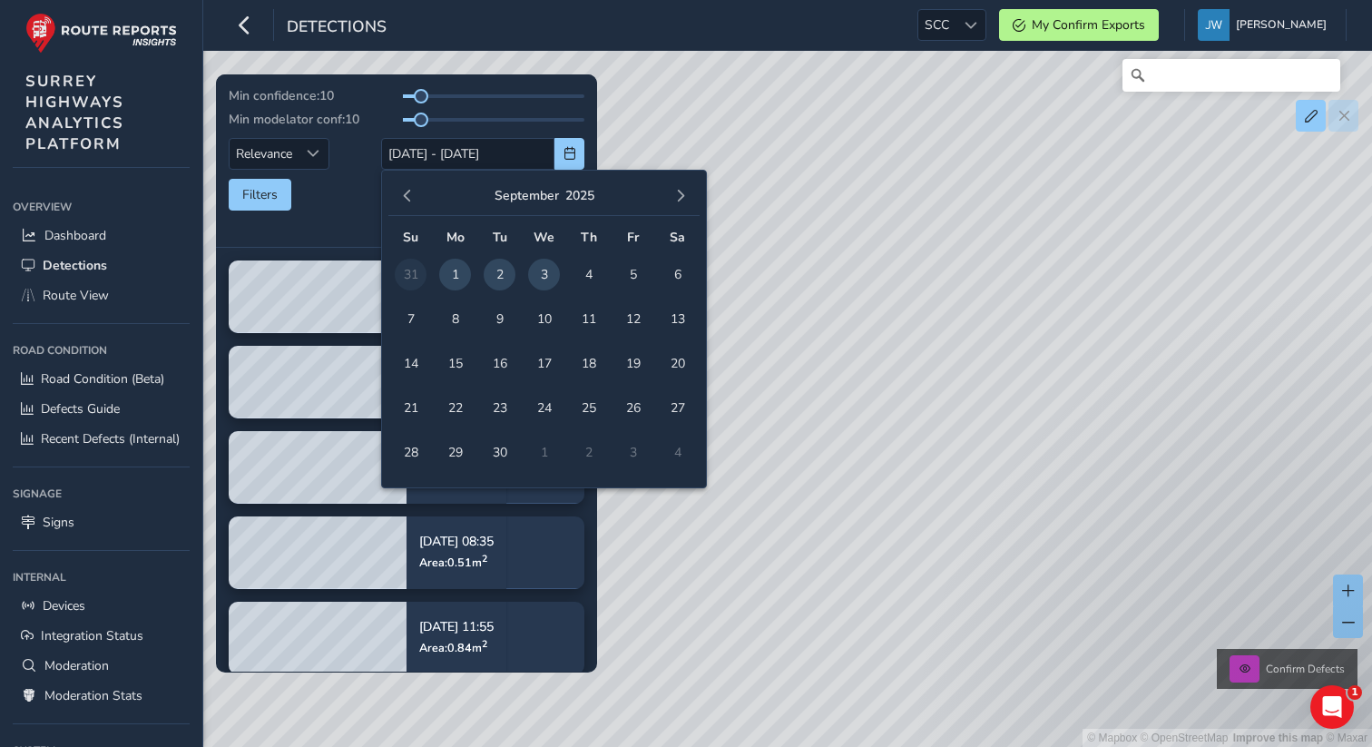
click at [547, 280] on span "3" at bounding box center [544, 275] width 32 height 32
type input "03/09/2025"
click at [547, 280] on span "3" at bounding box center [544, 275] width 32 height 32
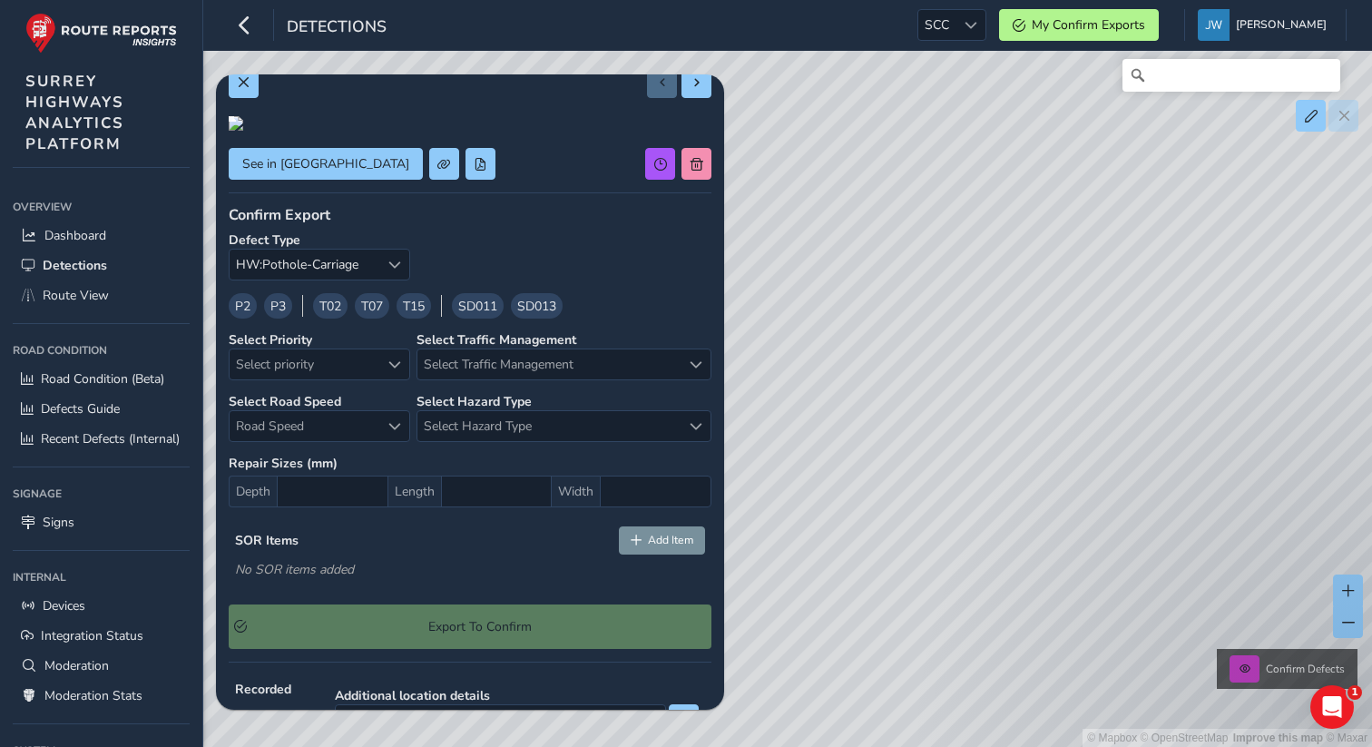
scroll to position [38, 0]
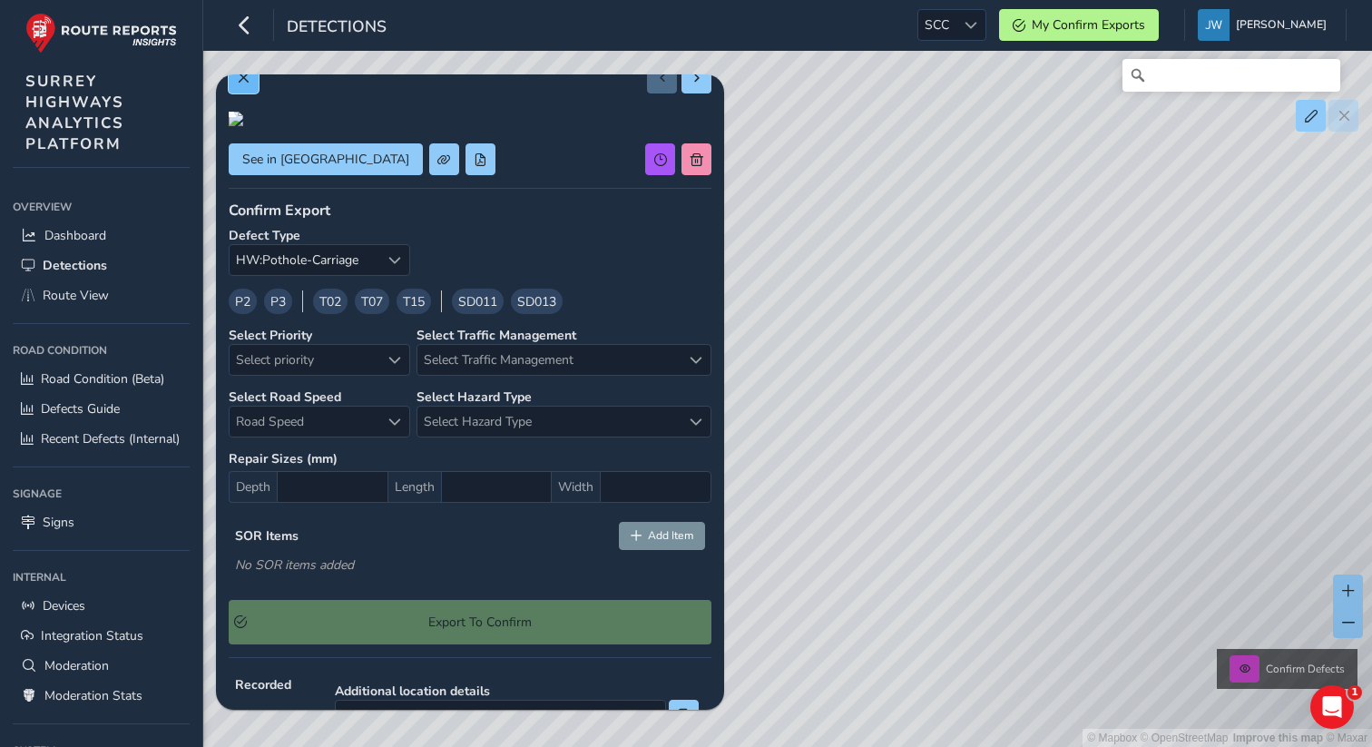
click at [250, 85] on button at bounding box center [244, 78] width 30 height 32
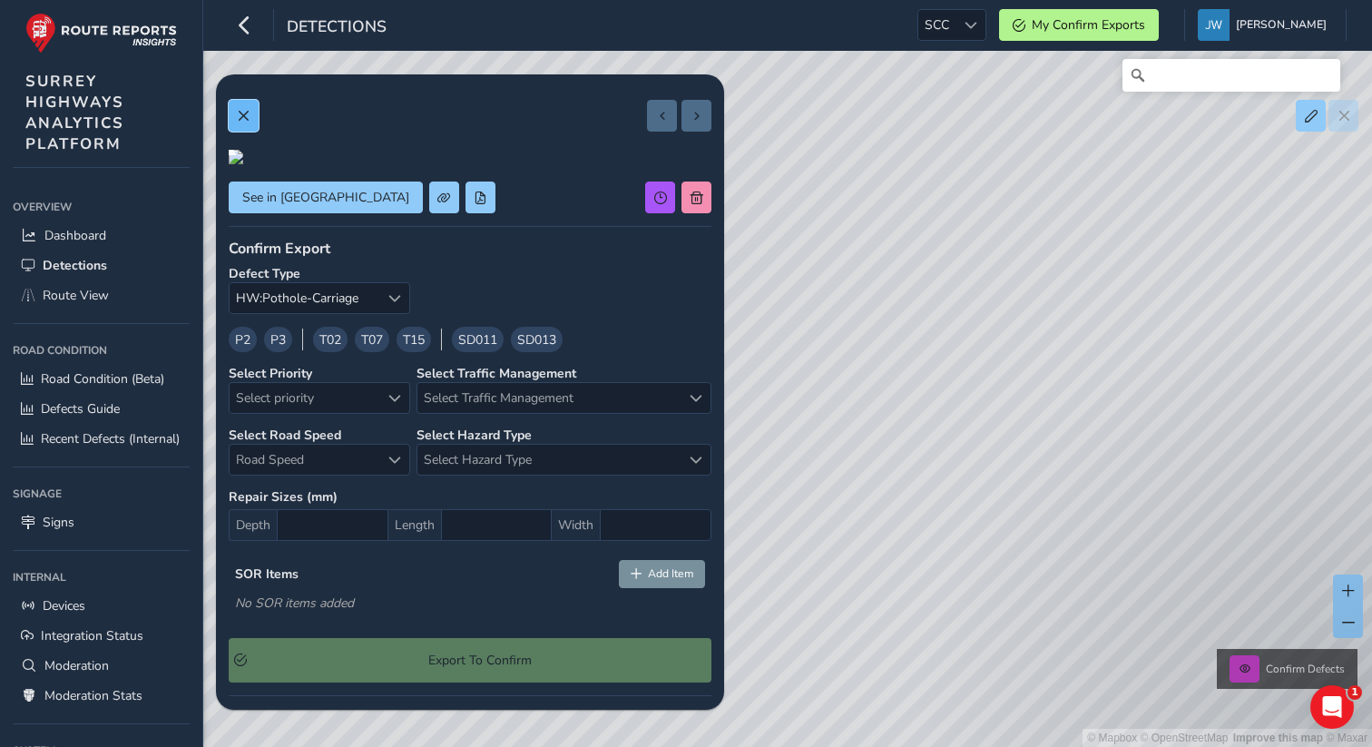
click at [244, 114] on span at bounding box center [243, 116] width 13 height 13
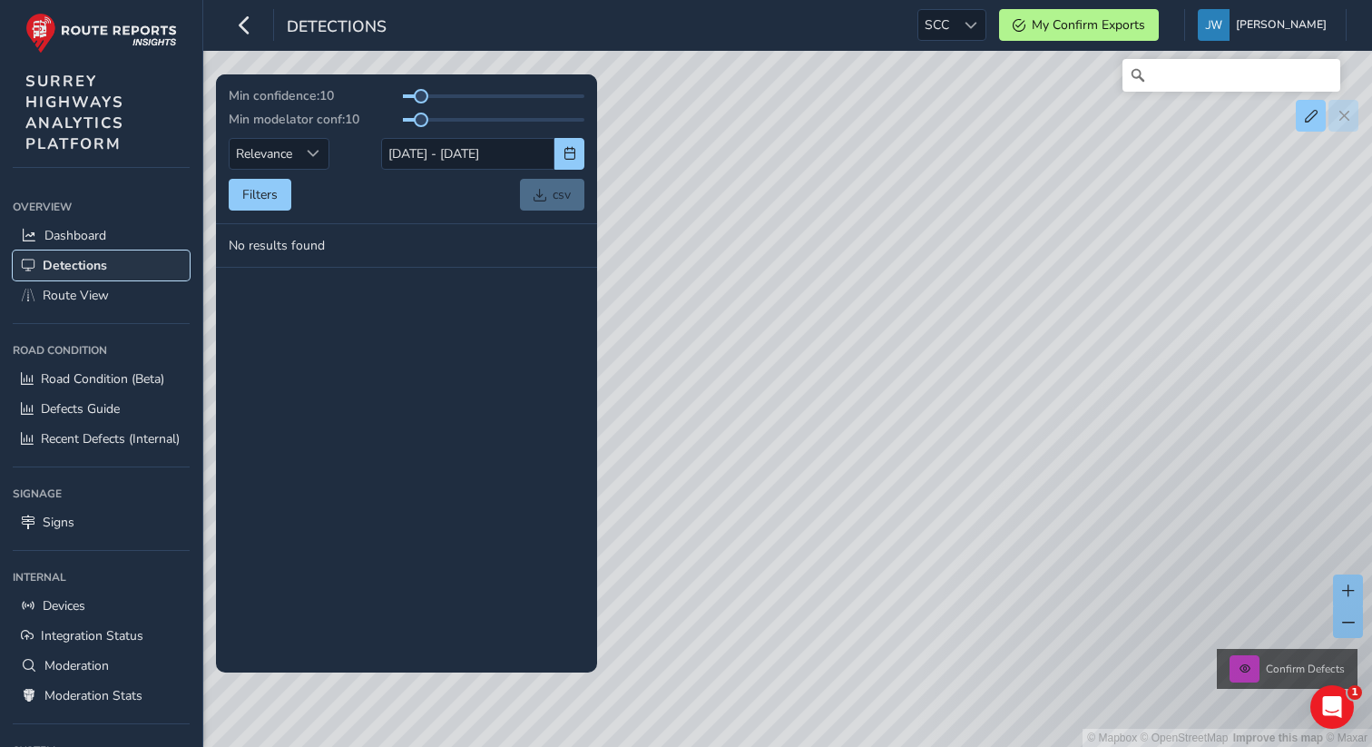
click at [79, 262] on span "Detections" at bounding box center [75, 265] width 64 height 17
click at [564, 238] on span at bounding box center [558, 237] width 13 height 13
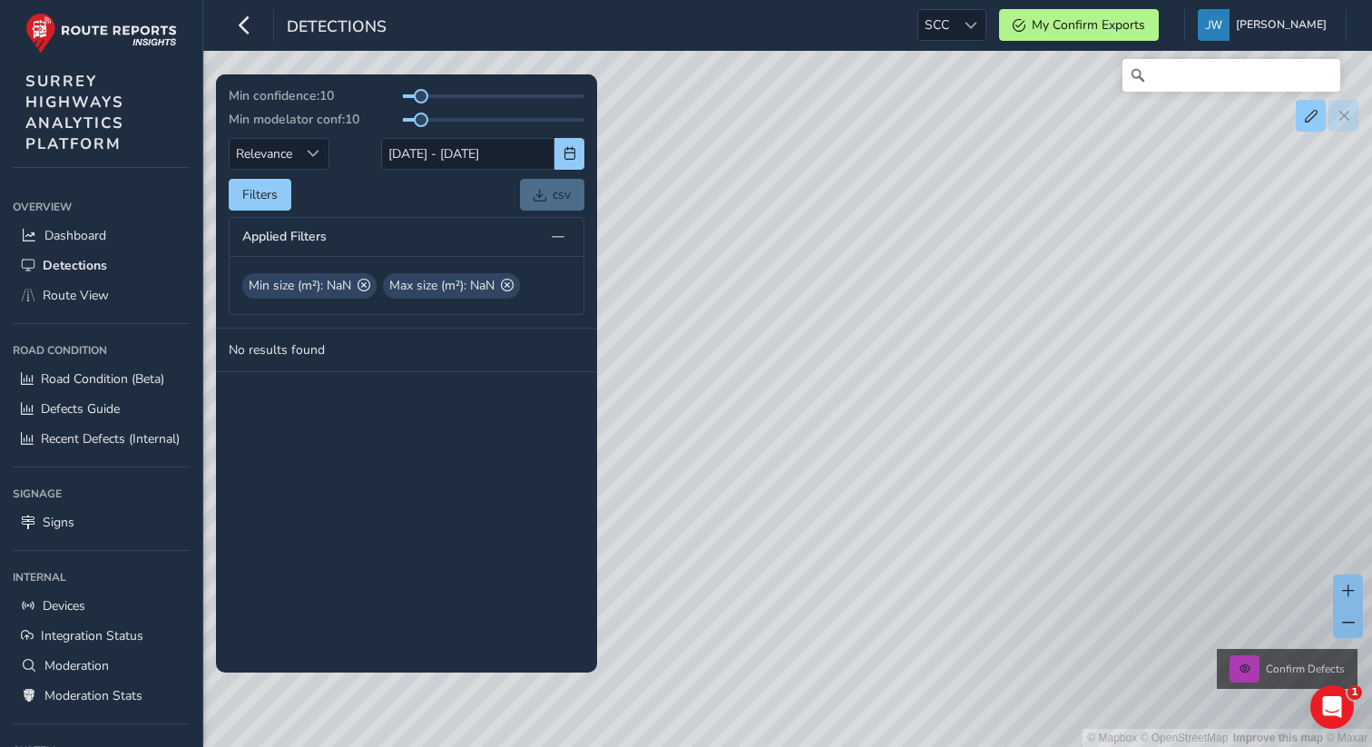
click at [470, 410] on tbody "No results found" at bounding box center [406, 500] width 381 height 343
click at [64, 237] on span "Dashboard" at bounding box center [75, 235] width 62 height 17
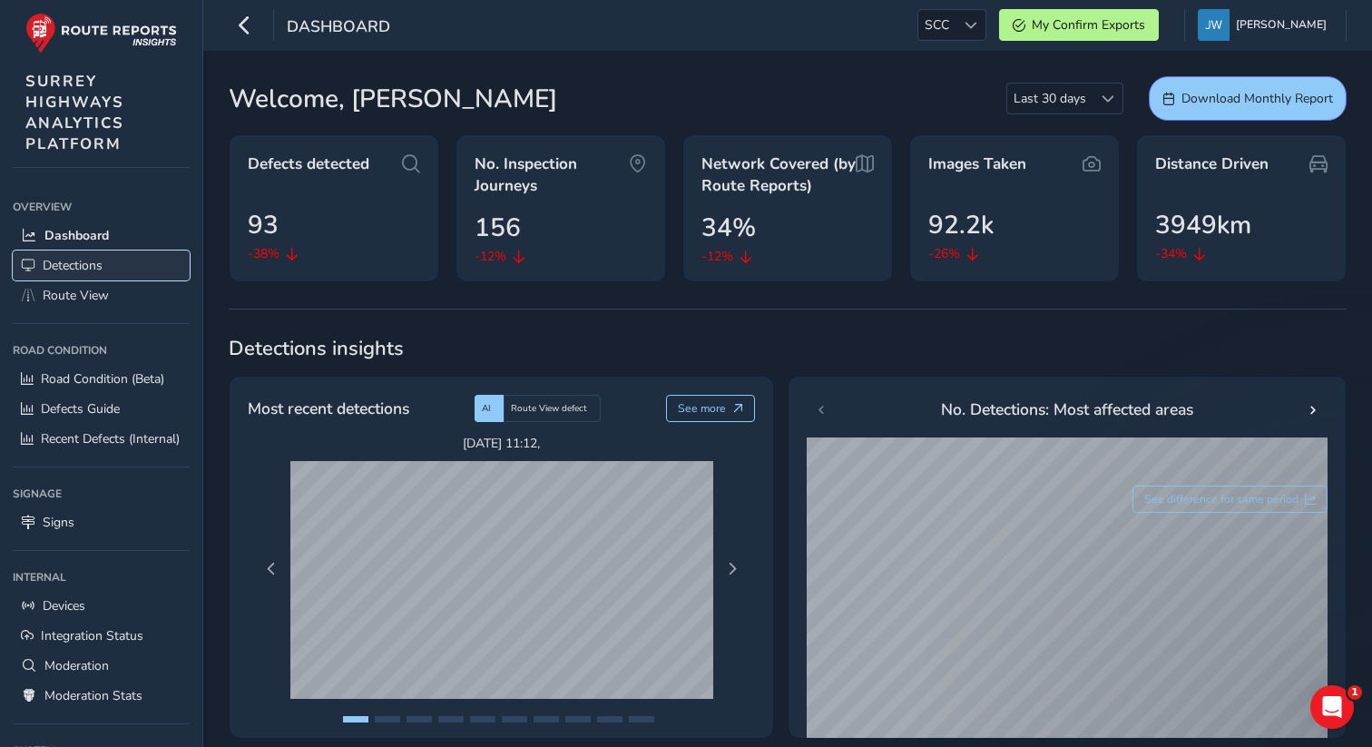
click at [64, 268] on span "Detections" at bounding box center [73, 265] width 60 height 17
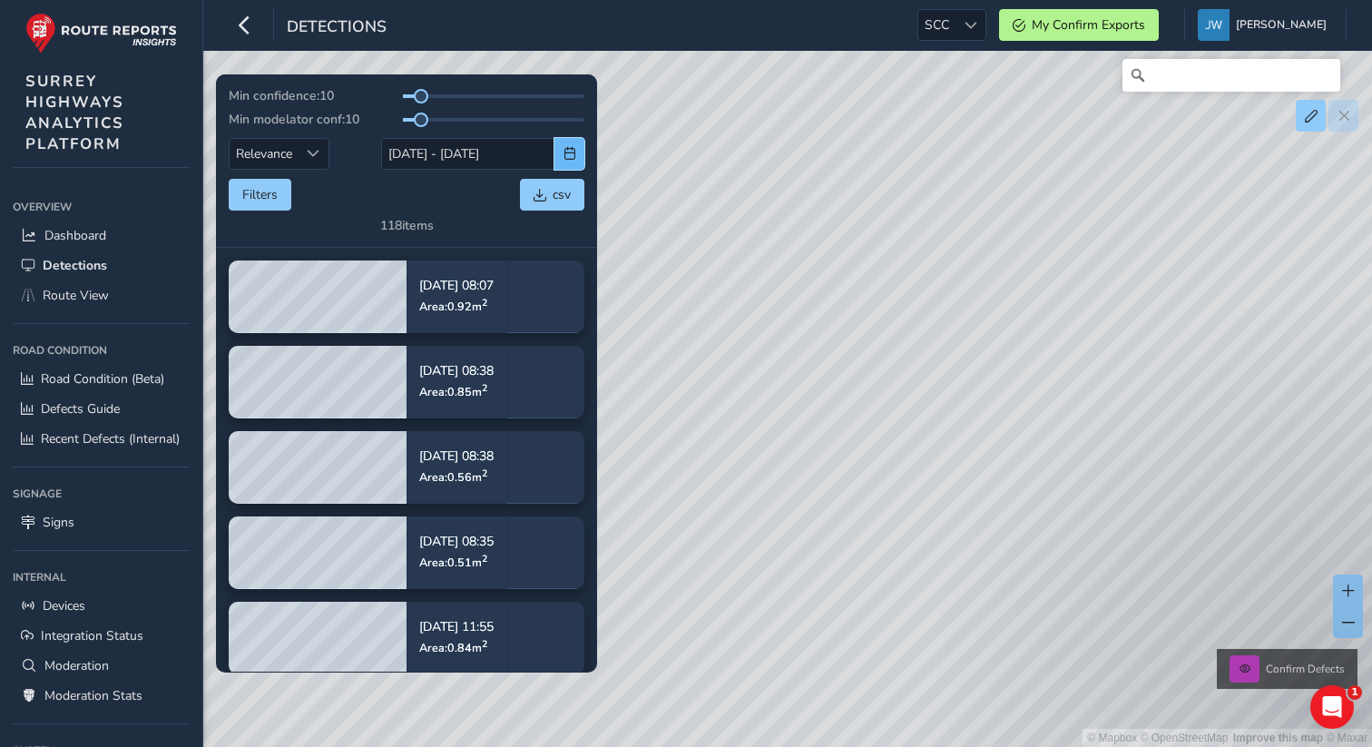
click at [573, 156] on span "button" at bounding box center [570, 153] width 13 height 13
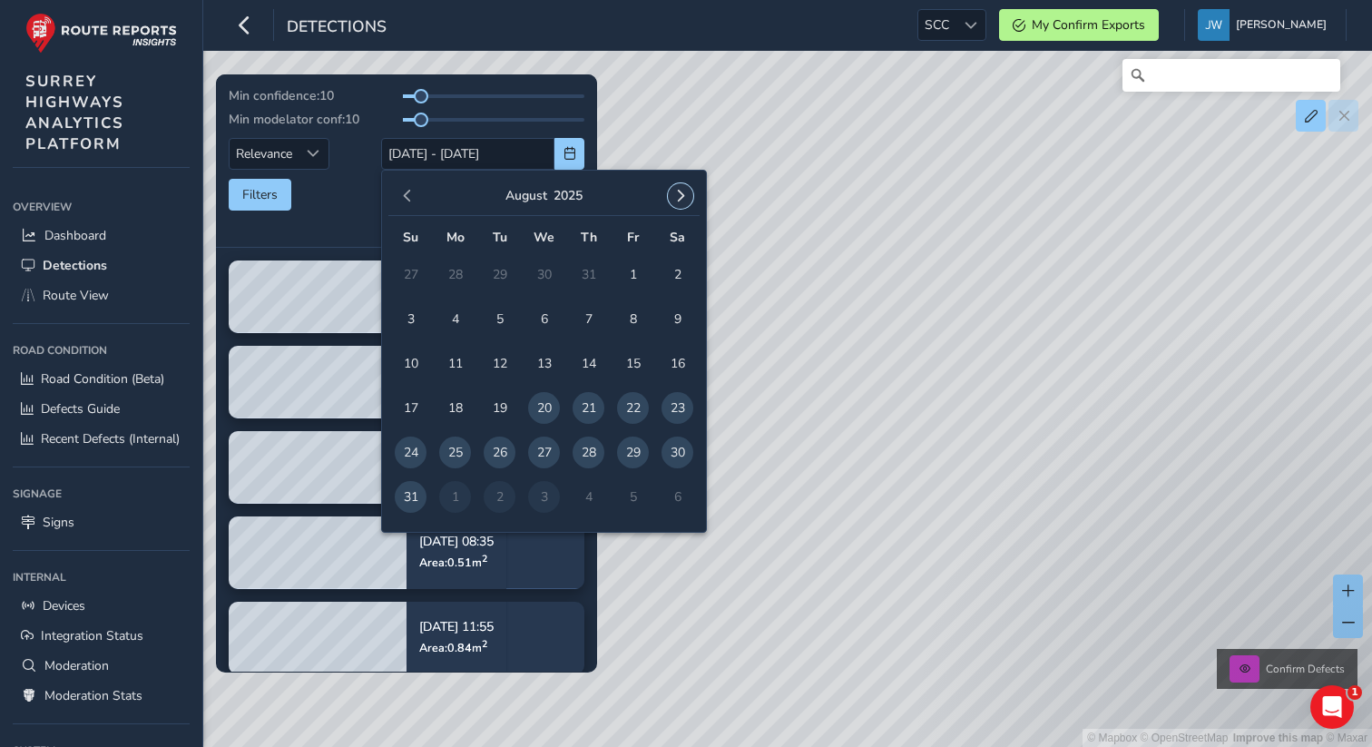
click at [680, 191] on span "button" at bounding box center [680, 196] width 13 height 13
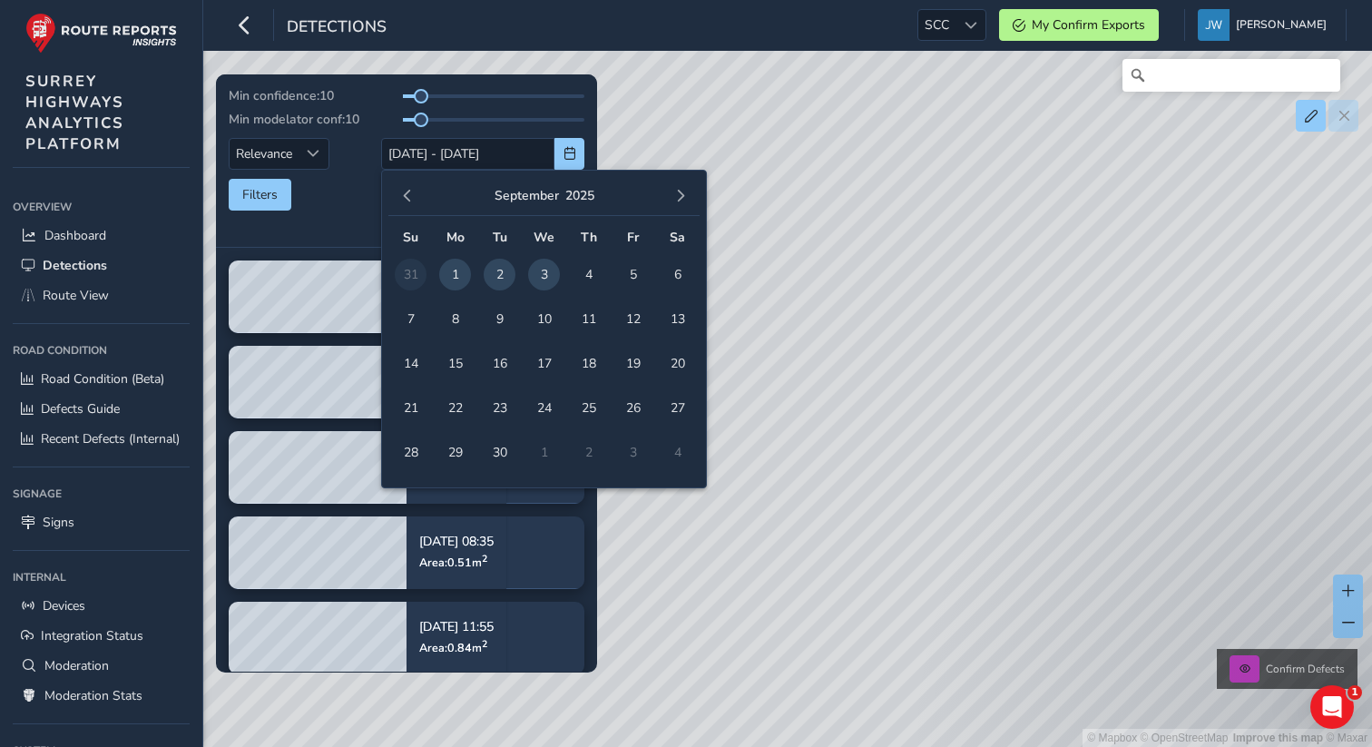
click at [544, 277] on span "3" at bounding box center [544, 275] width 32 height 32
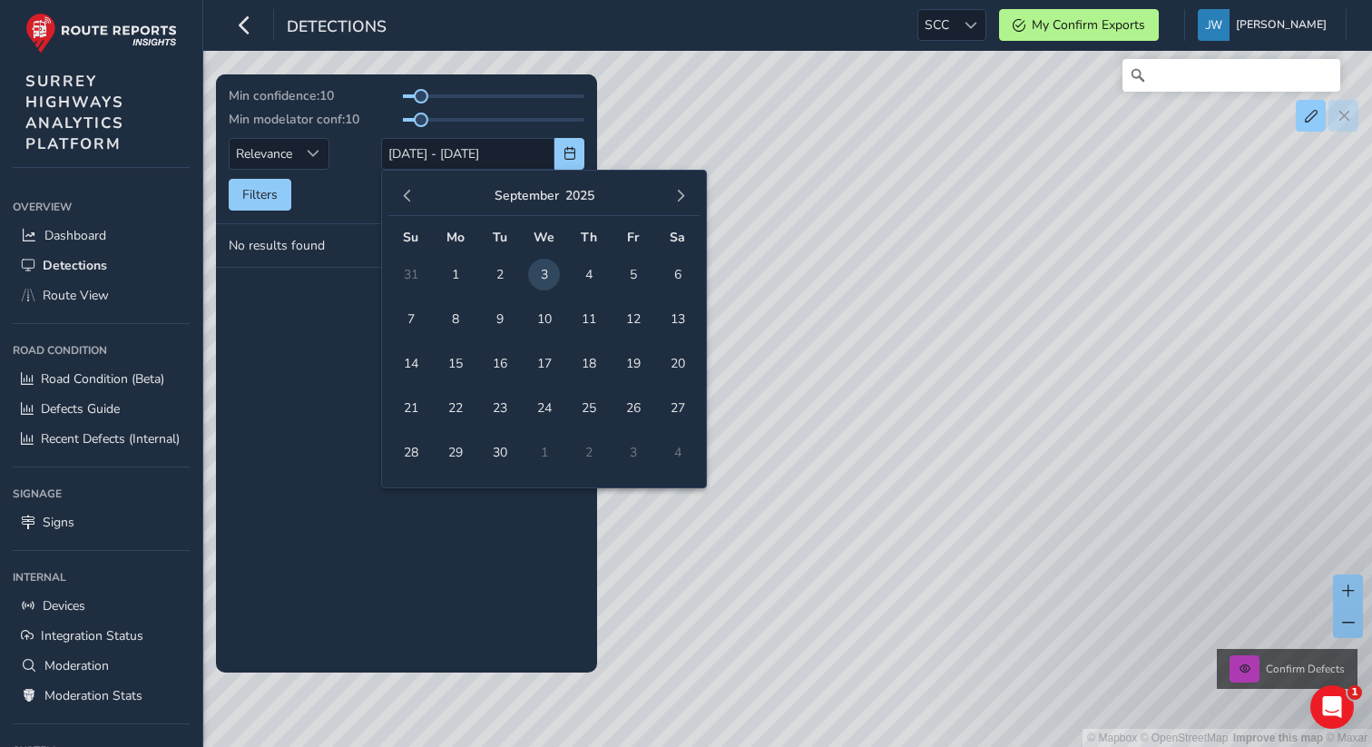
click at [326, 431] on tbody "No results found" at bounding box center [406, 448] width 381 height 448
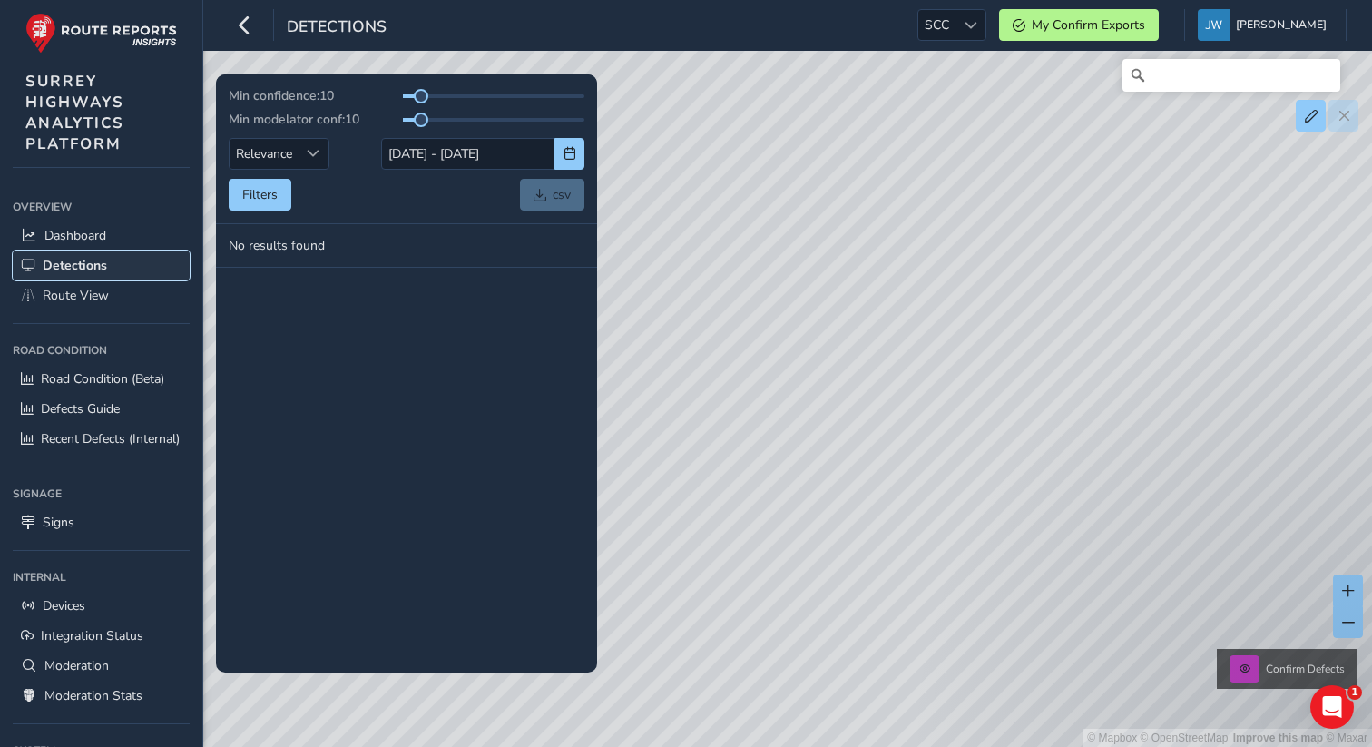
click at [77, 268] on span "Detections" at bounding box center [75, 265] width 64 height 17
click at [559, 232] on span at bounding box center [558, 237] width 13 height 13
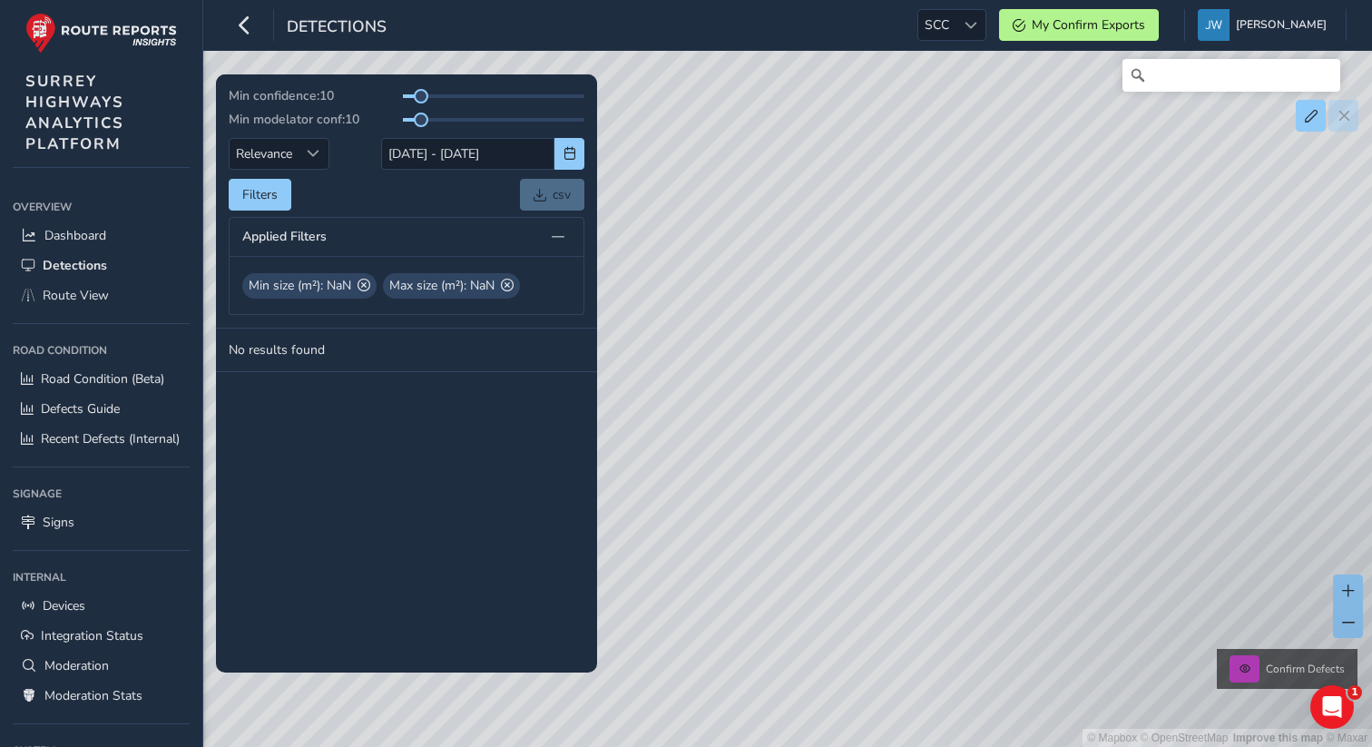
click at [362, 186] on div "Filters csv" at bounding box center [407, 195] width 356 height 32
click at [335, 198] on div "Filters csv" at bounding box center [407, 195] width 356 height 32
click at [369, 285] on span at bounding box center [364, 285] width 13 height 19
click at [373, 288] on span at bounding box center [366, 285] width 13 height 19
click at [574, 154] on span "button" at bounding box center [570, 153] width 13 height 13
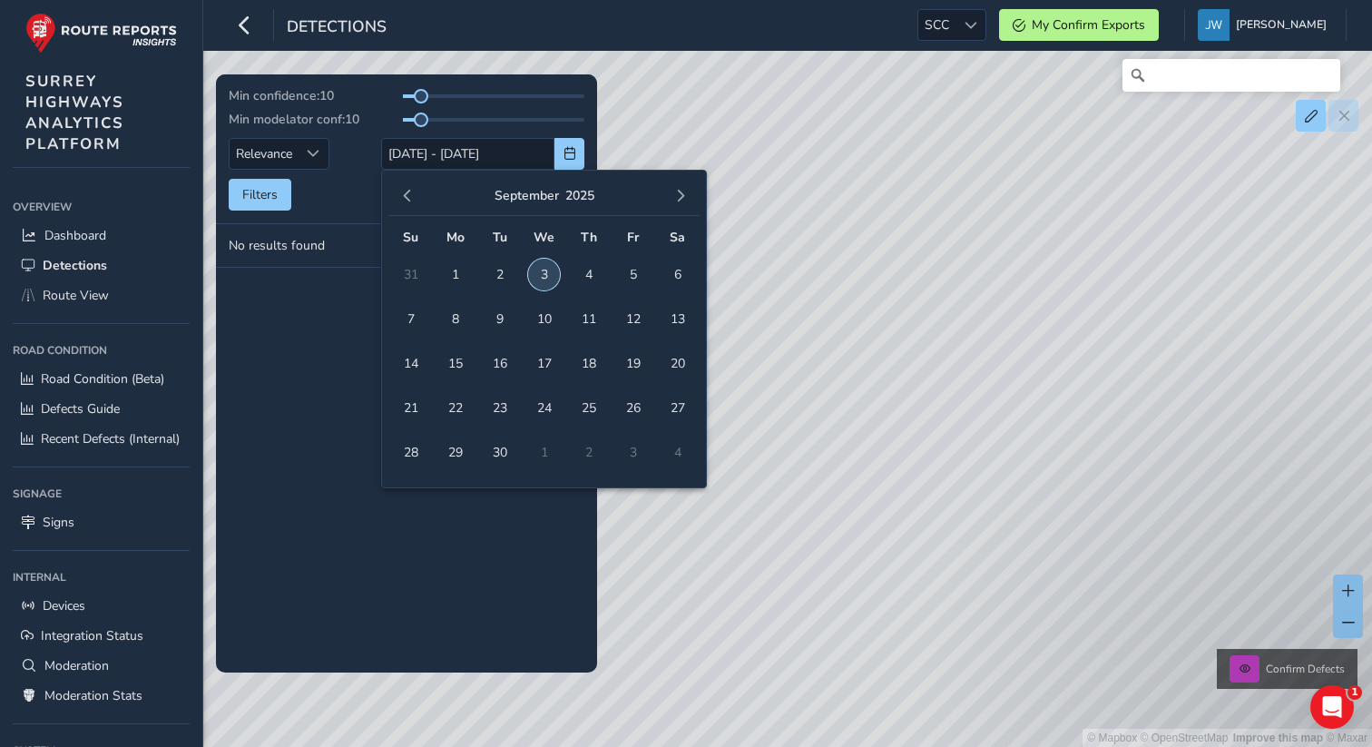
click at [547, 275] on span "3" at bounding box center [544, 275] width 32 height 32
type input "03/09/2025"
click at [332, 209] on div "Filters csv" at bounding box center [407, 195] width 356 height 32
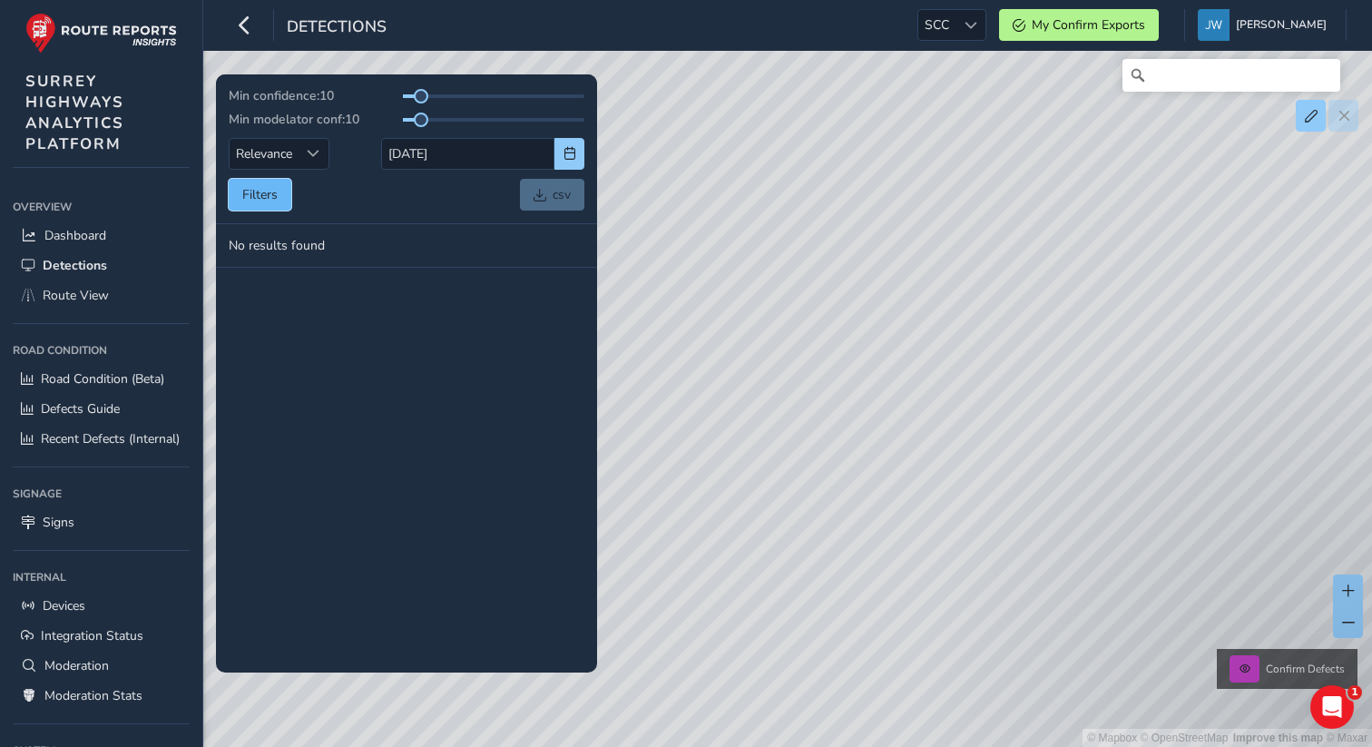
click at [259, 189] on button "Filters" at bounding box center [260, 195] width 63 height 32
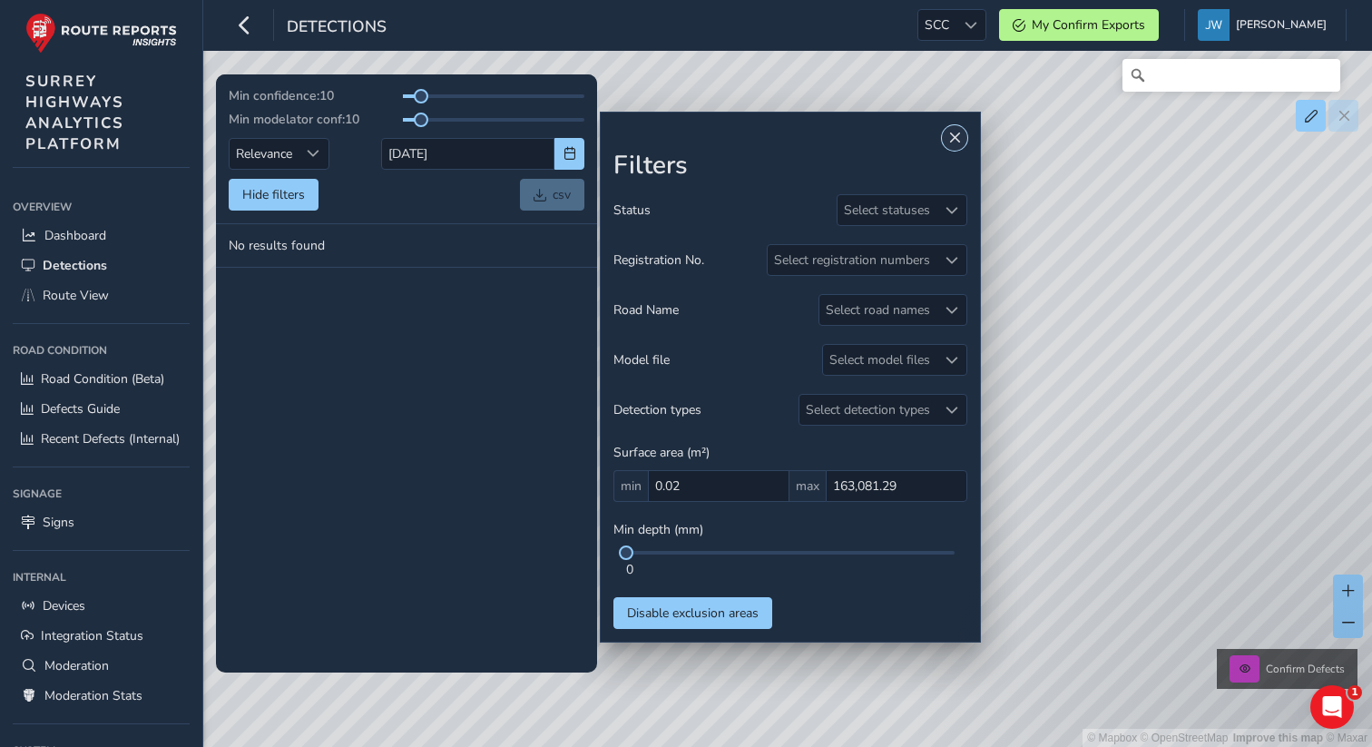
click at [955, 140] on span "Close" at bounding box center [955, 138] width 13 height 13
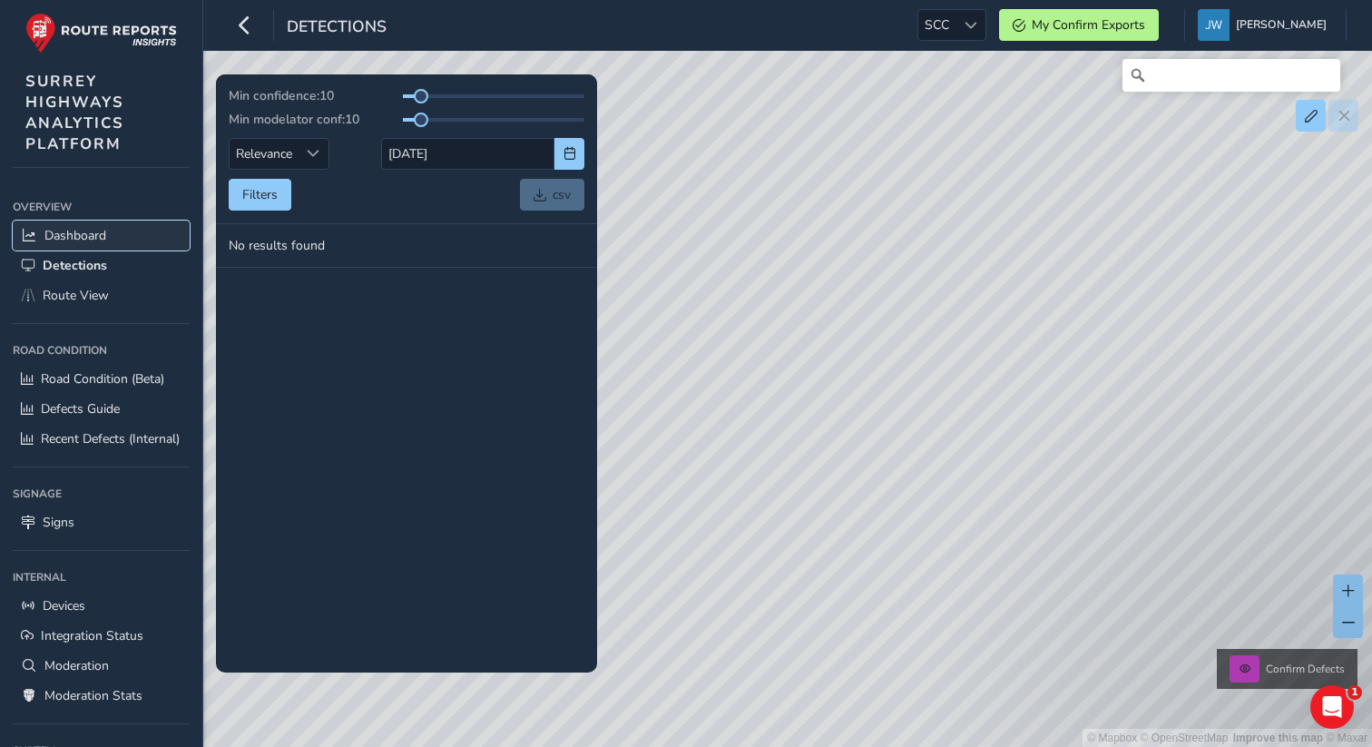
click at [88, 246] on link "Dashboard" at bounding box center [101, 236] width 177 height 30
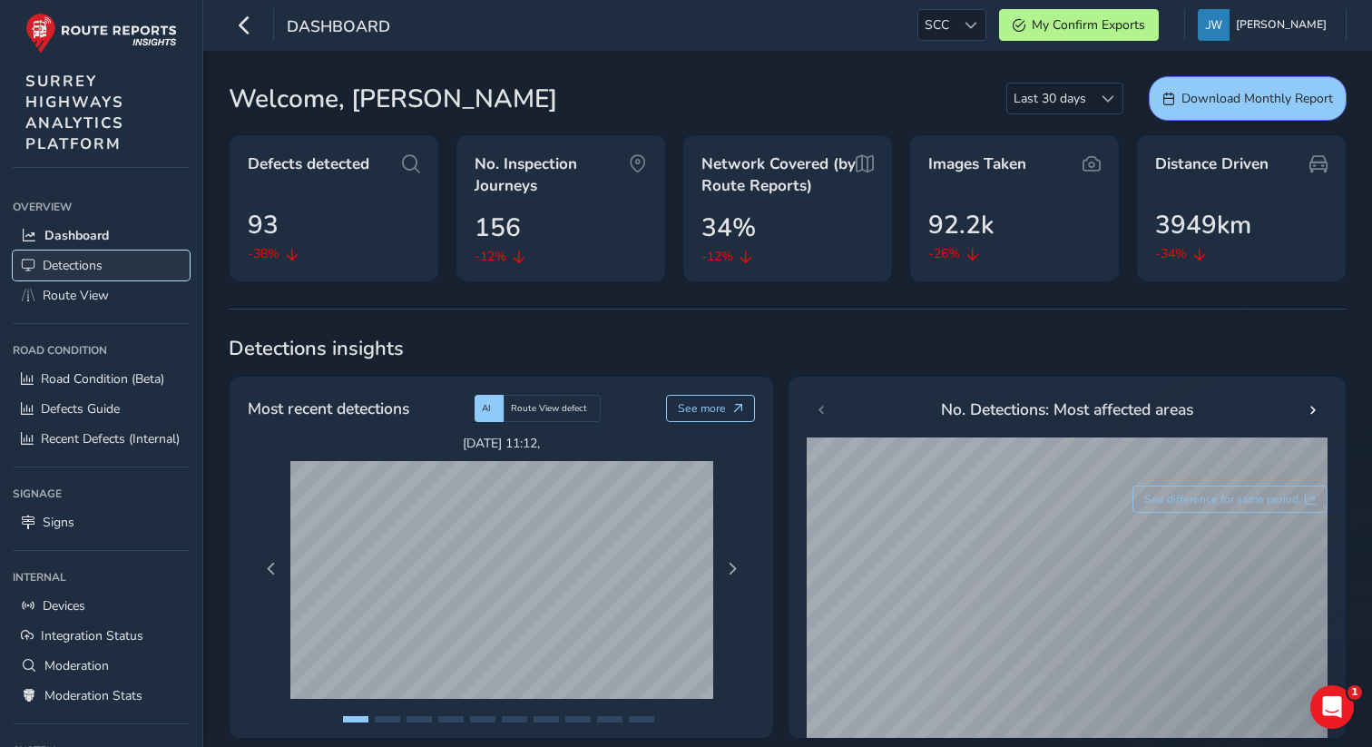
click at [93, 262] on span "Detections" at bounding box center [73, 265] width 60 height 17
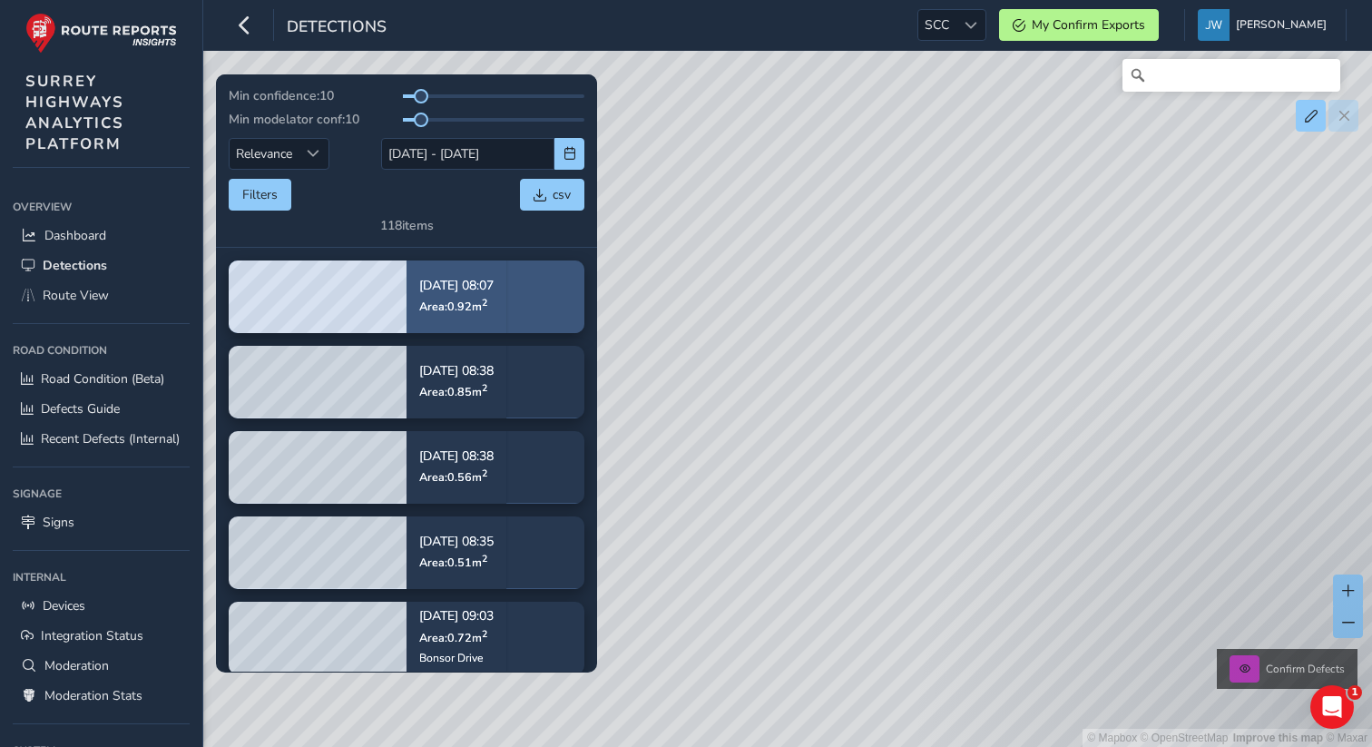
click at [474, 317] on div "Sep 02, 08:07 Area: 0.92 m 2" at bounding box center [456, 296] width 74 height 59
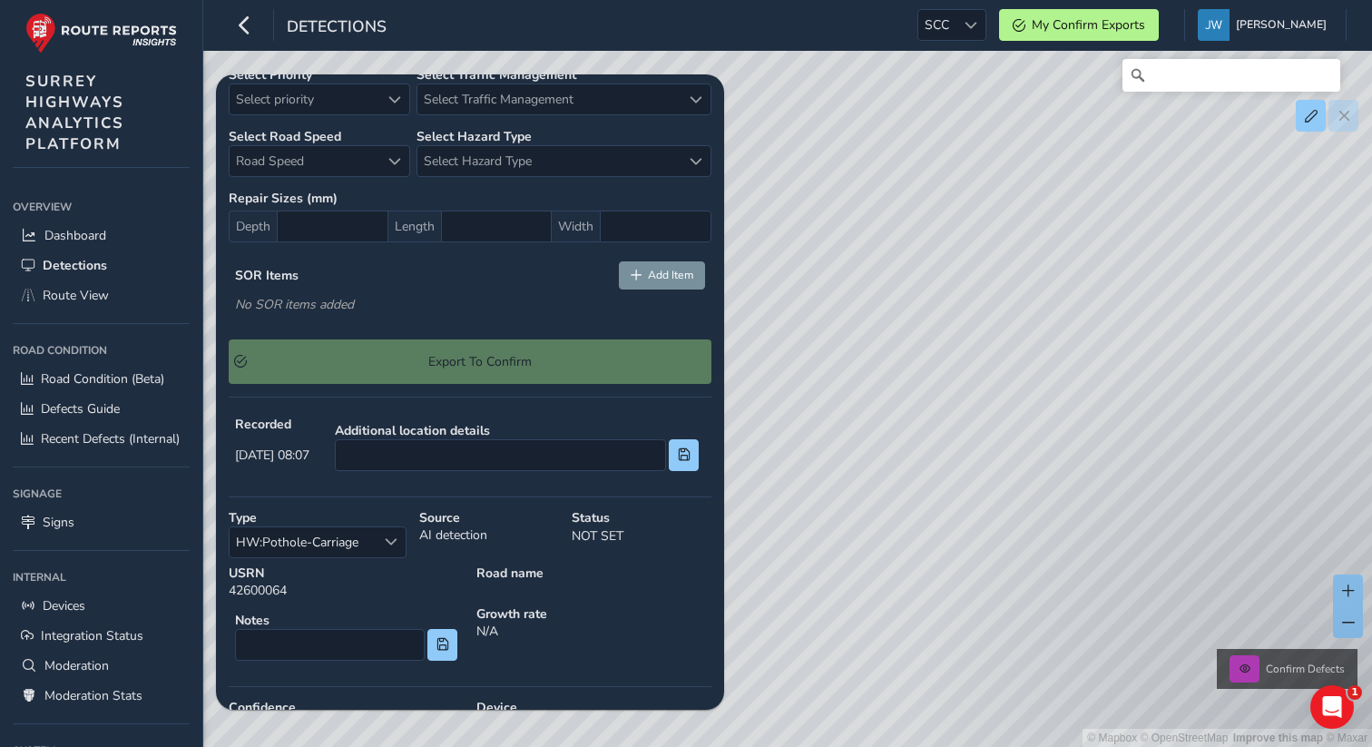
scroll to position [300, 0]
click at [74, 260] on span "Detections" at bounding box center [75, 265] width 64 height 17
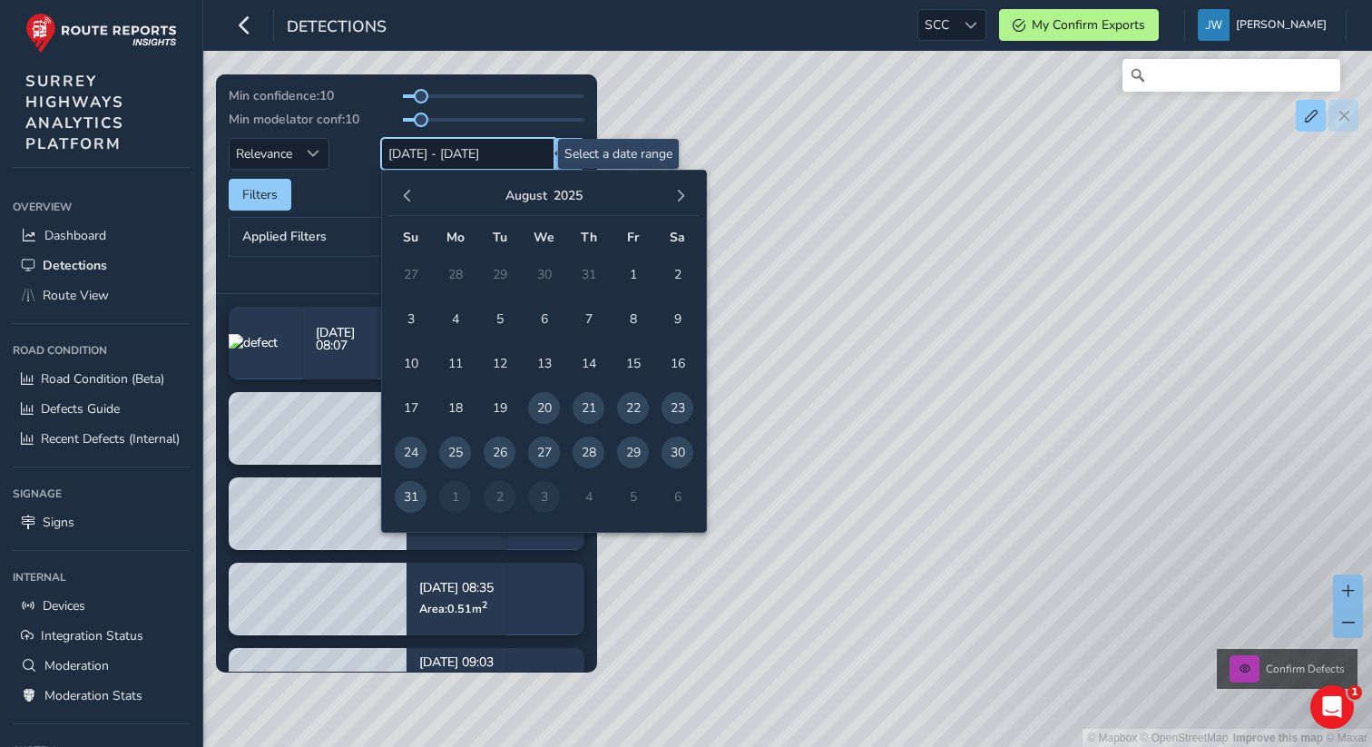
click at [495, 158] on input "20/08/2025 - 03/09/2025" at bounding box center [467, 154] width 173 height 32
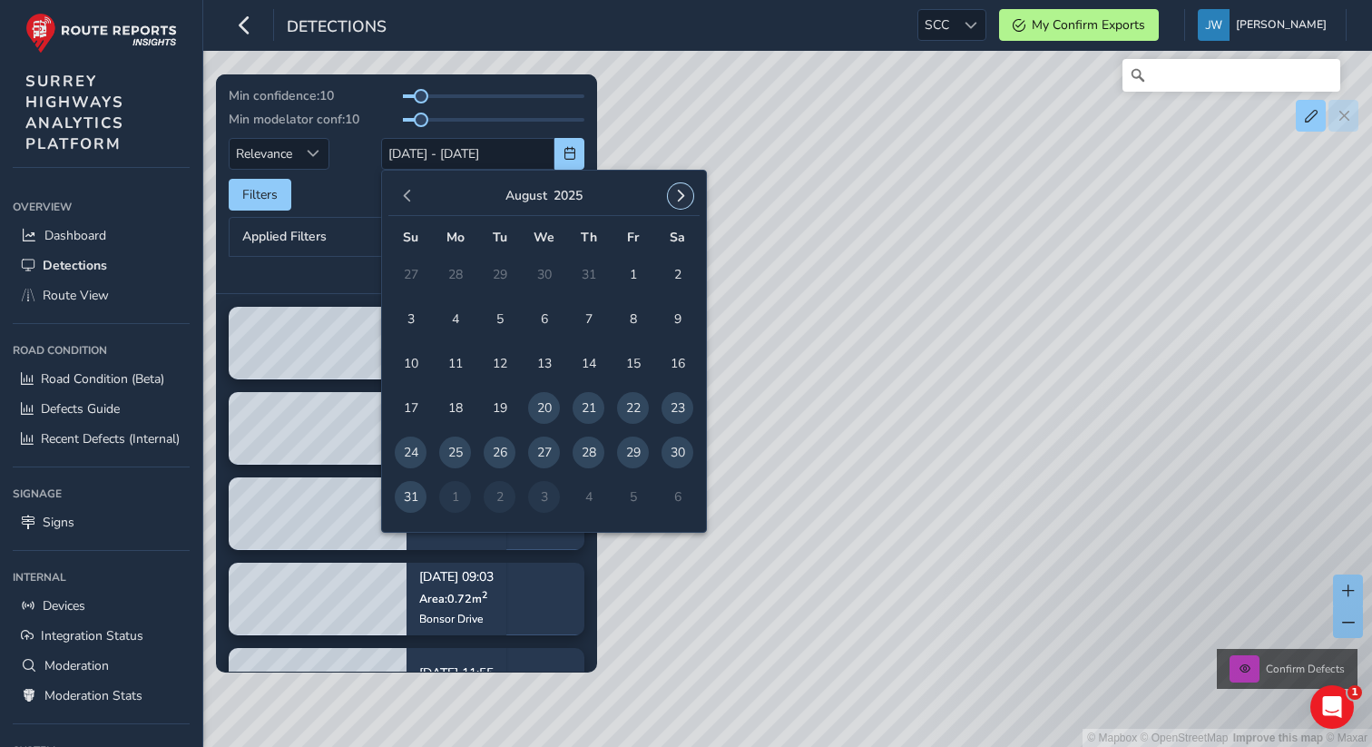
click at [686, 202] on button "button" at bounding box center [680, 195] width 25 height 25
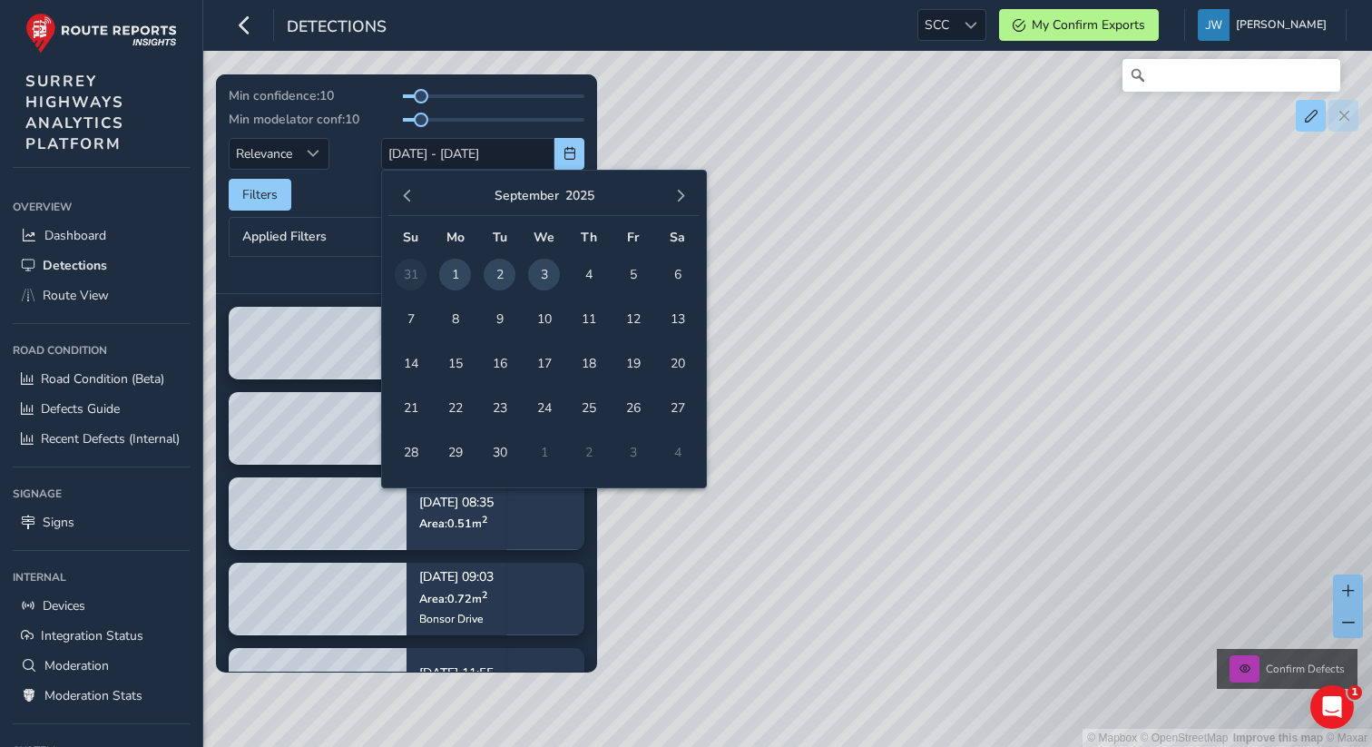
click at [547, 283] on span "3" at bounding box center [544, 275] width 32 height 32
type input "[DATE] - [DATE]"
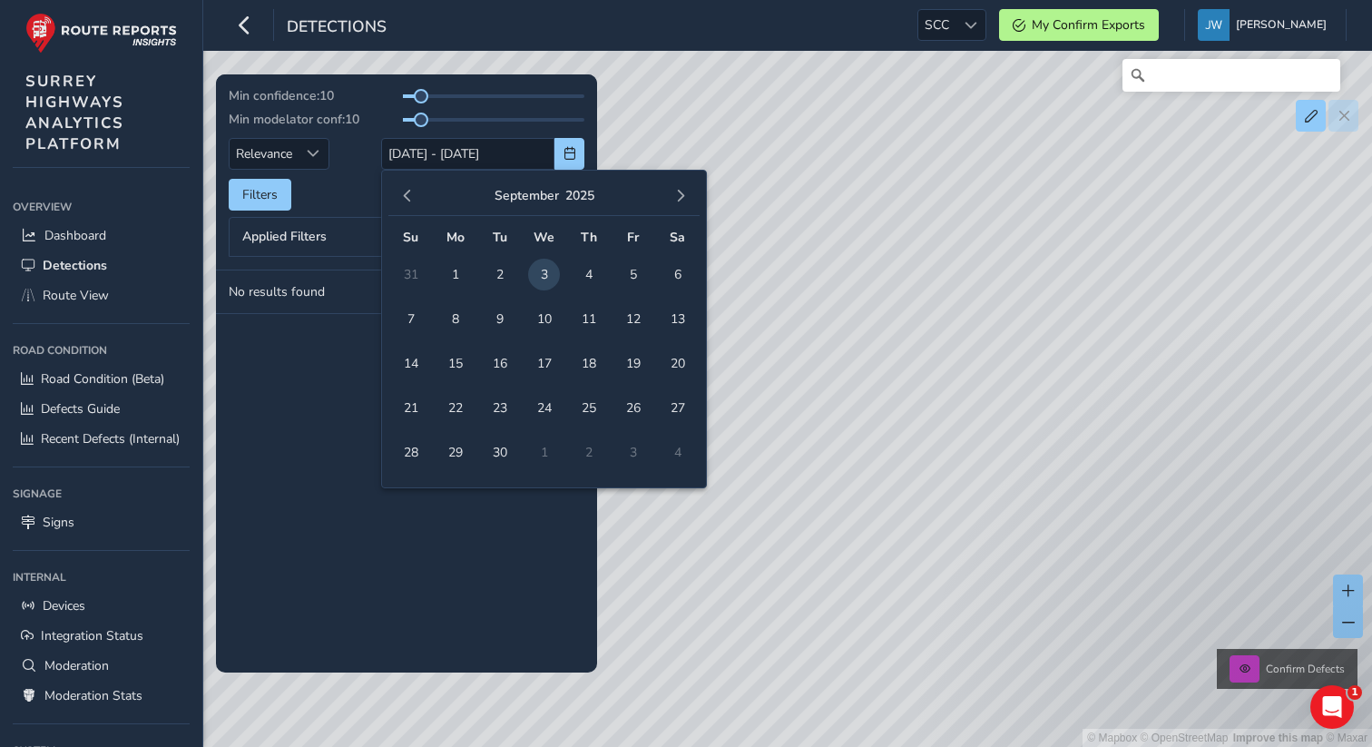
click at [351, 186] on div "Filters csv" at bounding box center [407, 195] width 356 height 32
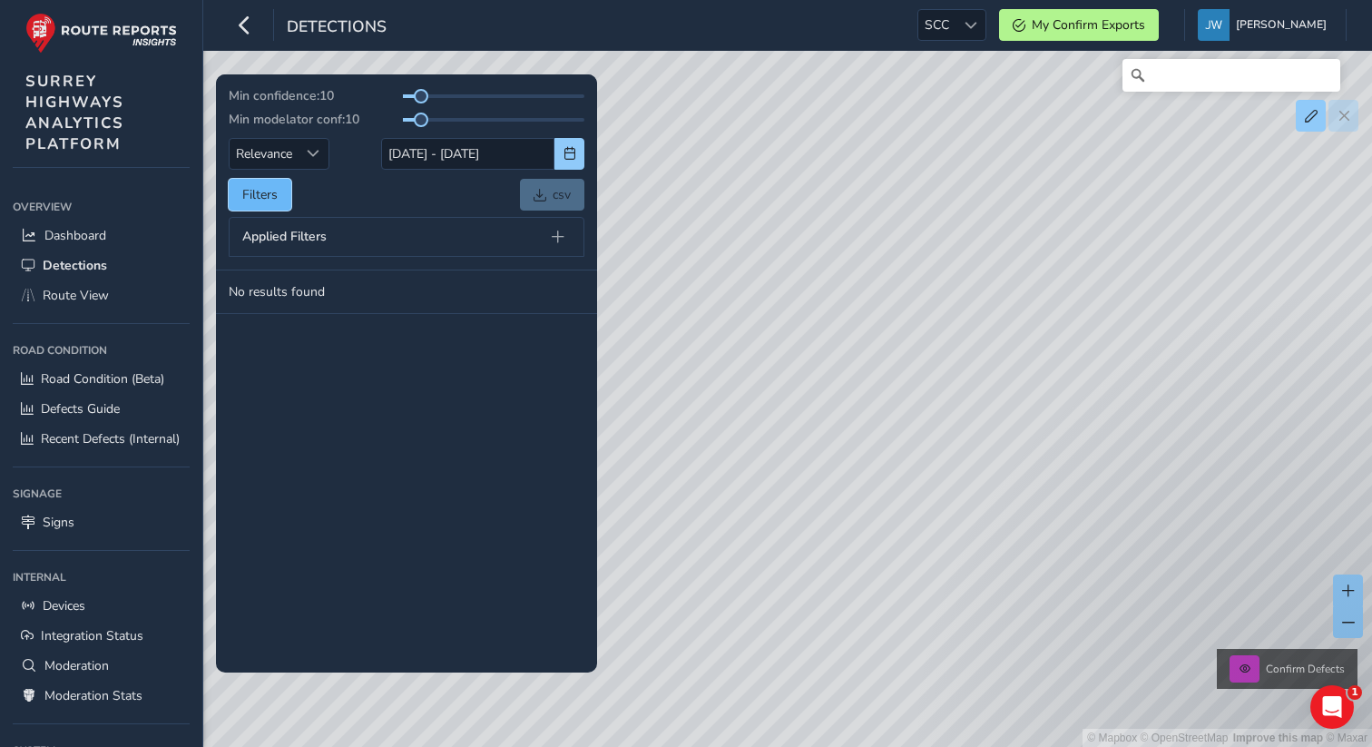
click at [251, 188] on button "Filters" at bounding box center [260, 195] width 63 height 32
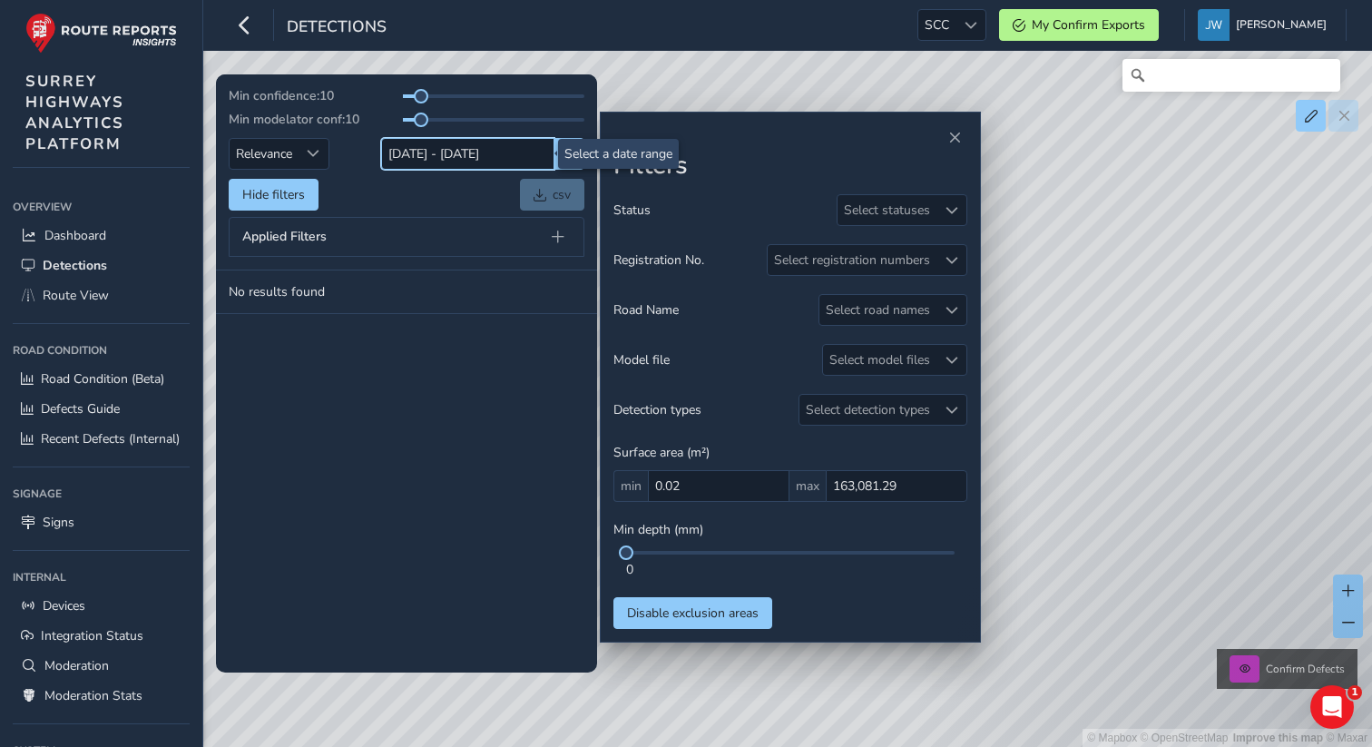
click at [470, 158] on input "[DATE] - [DATE]" at bounding box center [467, 154] width 173 height 32
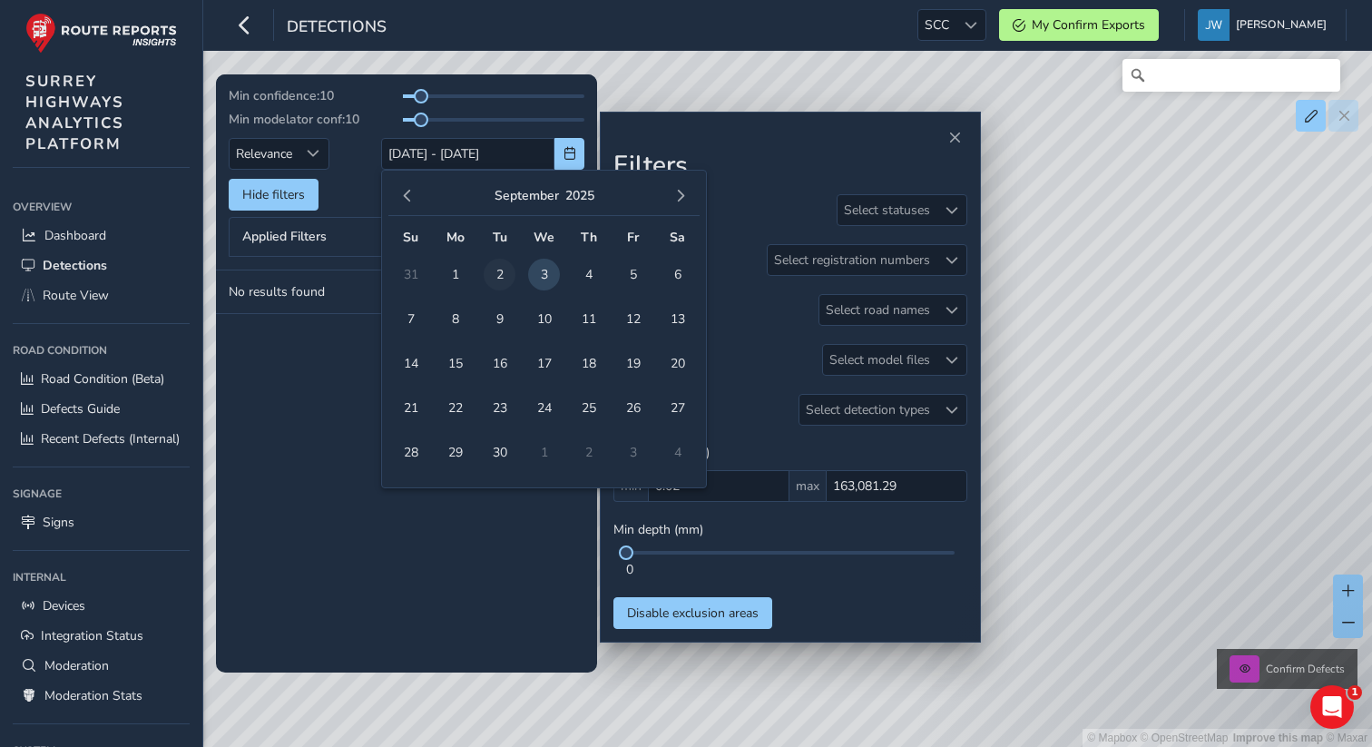
click at [497, 277] on span "2" at bounding box center [500, 275] width 32 height 32
type input "02/09/2025"
click at [497, 277] on span "2" at bounding box center [500, 275] width 32 height 32
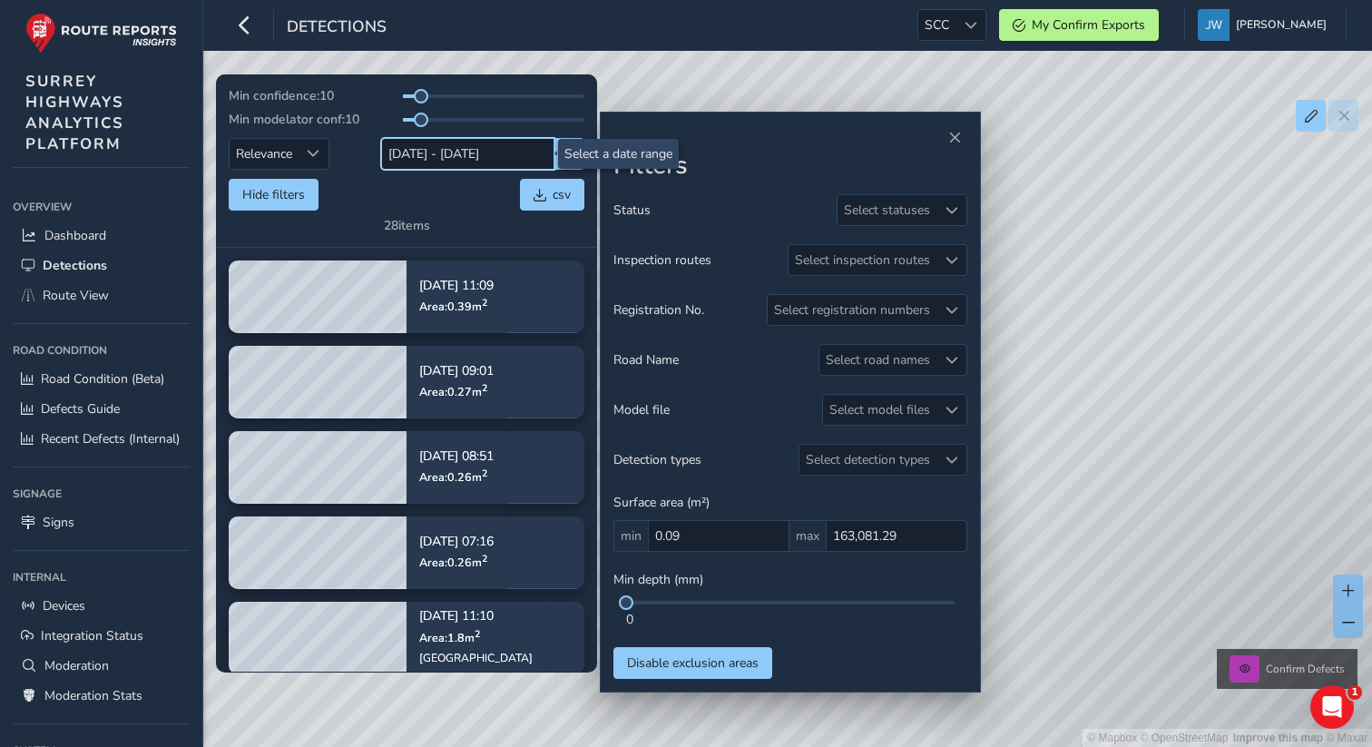
click at [462, 167] on input "02/09/2025 - 02/09/2025" at bounding box center [467, 154] width 173 height 32
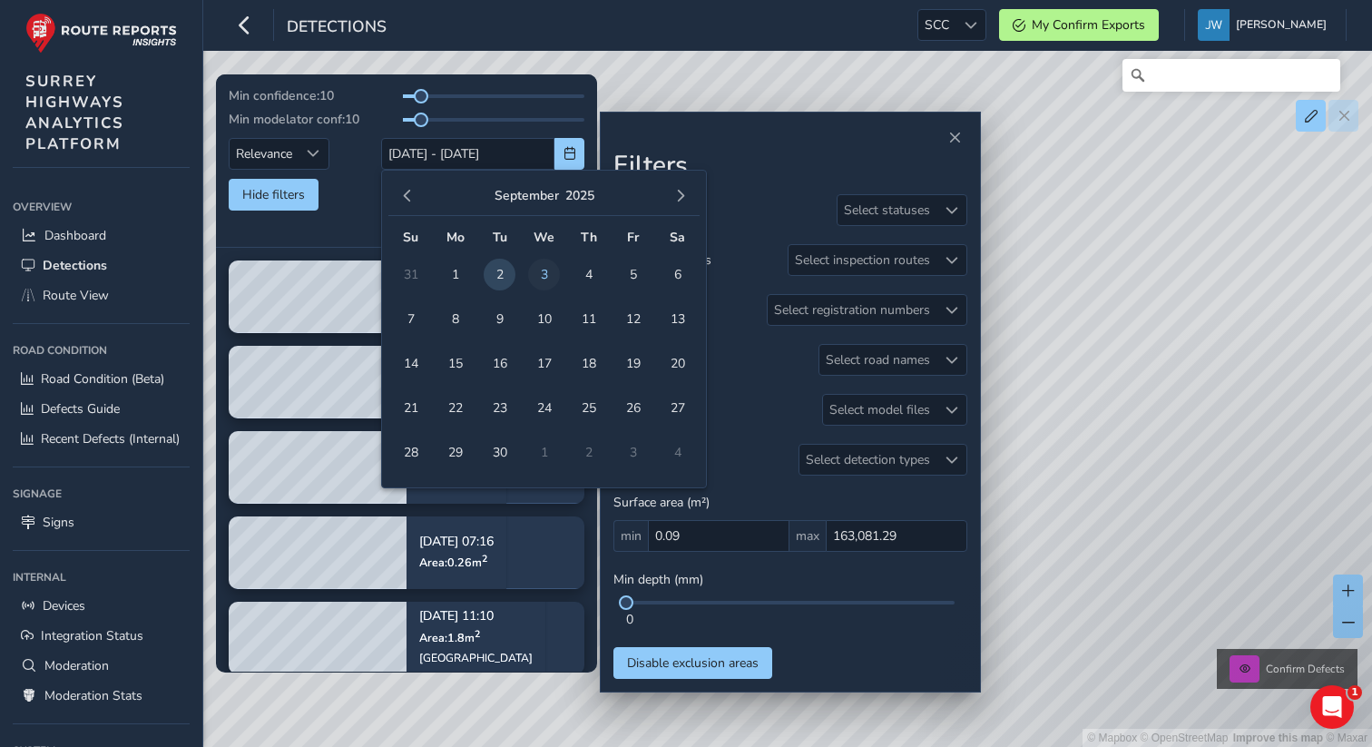
click at [540, 276] on span "3" at bounding box center [544, 275] width 32 height 32
type input "03/09/2025"
click at [500, 277] on span "2" at bounding box center [500, 275] width 32 height 32
click at [448, 168] on input "02/09/2025 - 03/09/2025" at bounding box center [467, 154] width 173 height 32
click at [505, 278] on span "2" at bounding box center [500, 275] width 32 height 32
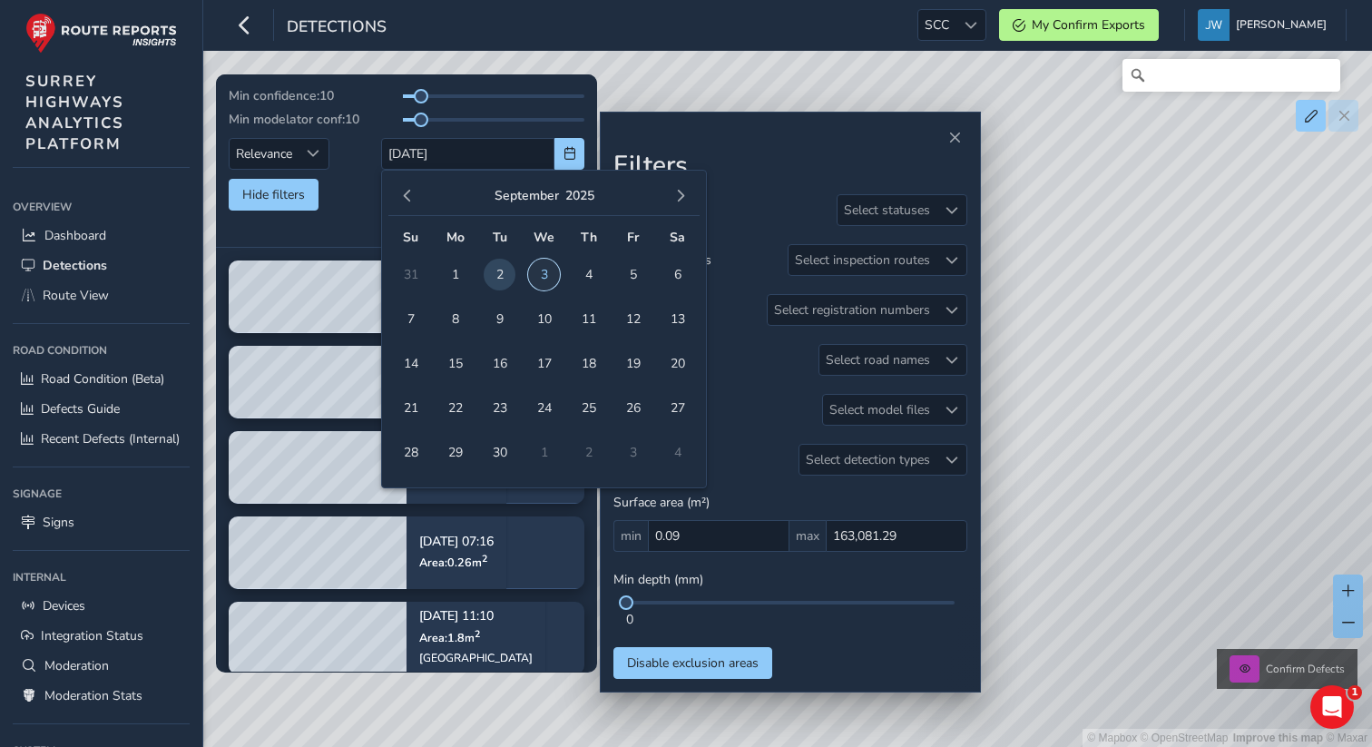
click at [539, 277] on span "3" at bounding box center [544, 275] width 32 height 32
type input "02/09/2025 - 03/09/2025"
click at [356, 180] on div "Hide filters csv" at bounding box center [407, 195] width 356 height 32
